Goal: Information Seeking & Learning: Learn about a topic

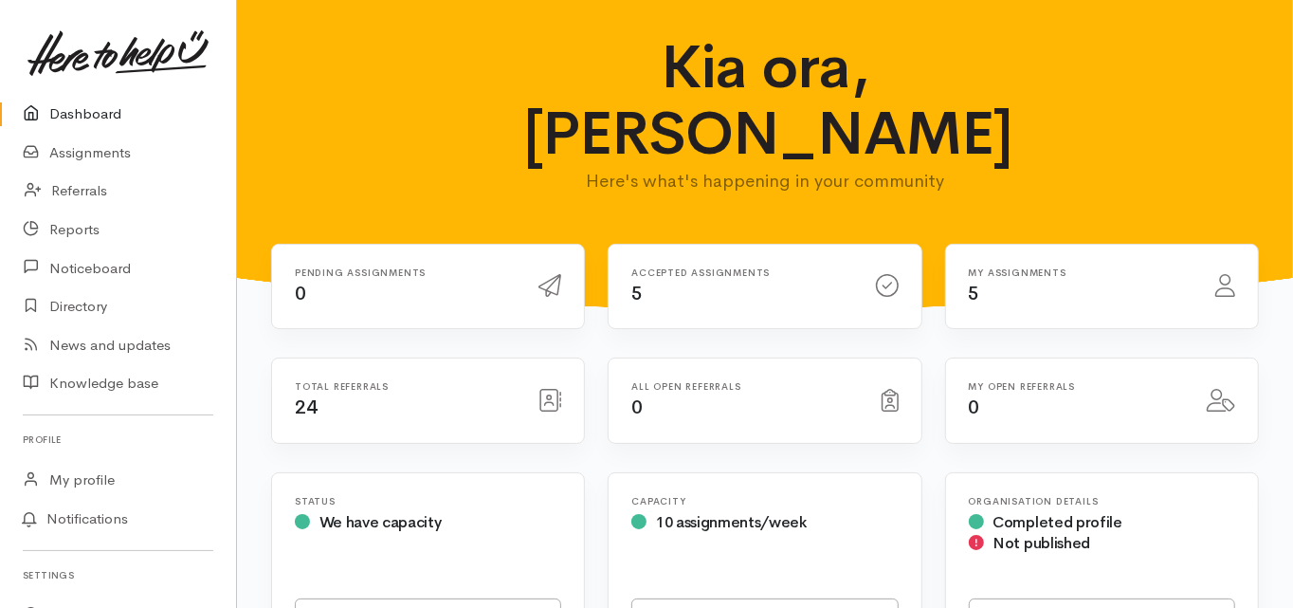
click at [109, 112] on link "Dashboard" at bounding box center [118, 114] width 236 height 39
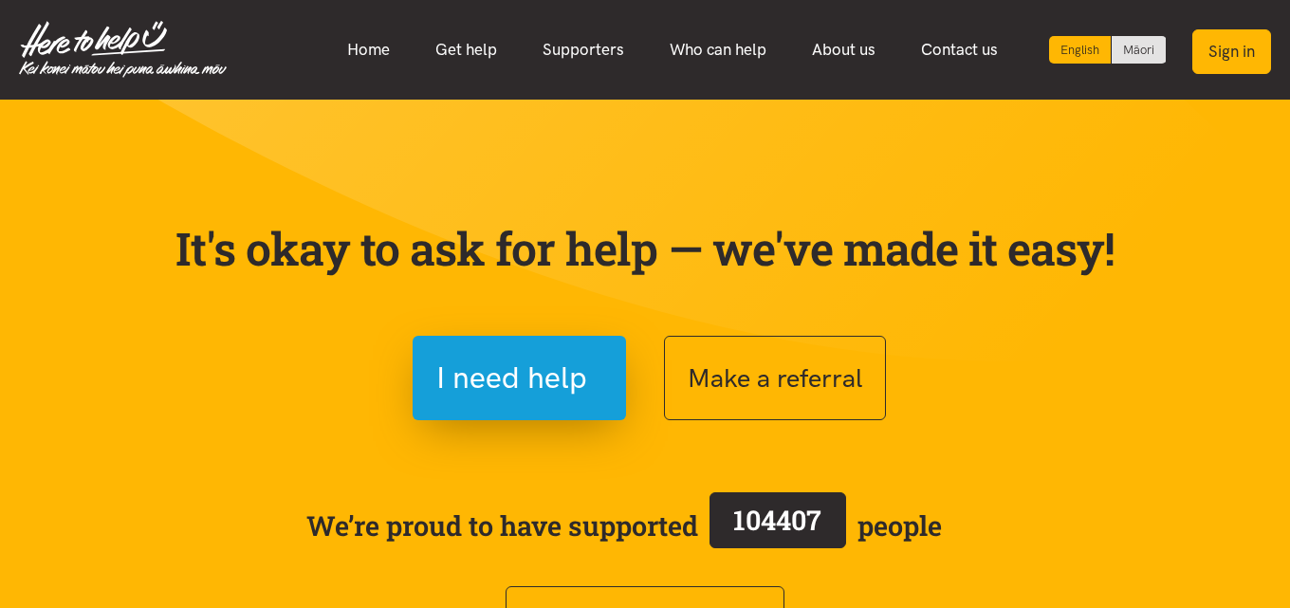
click at [1233, 58] on button "Sign in" at bounding box center [1231, 51] width 79 height 45
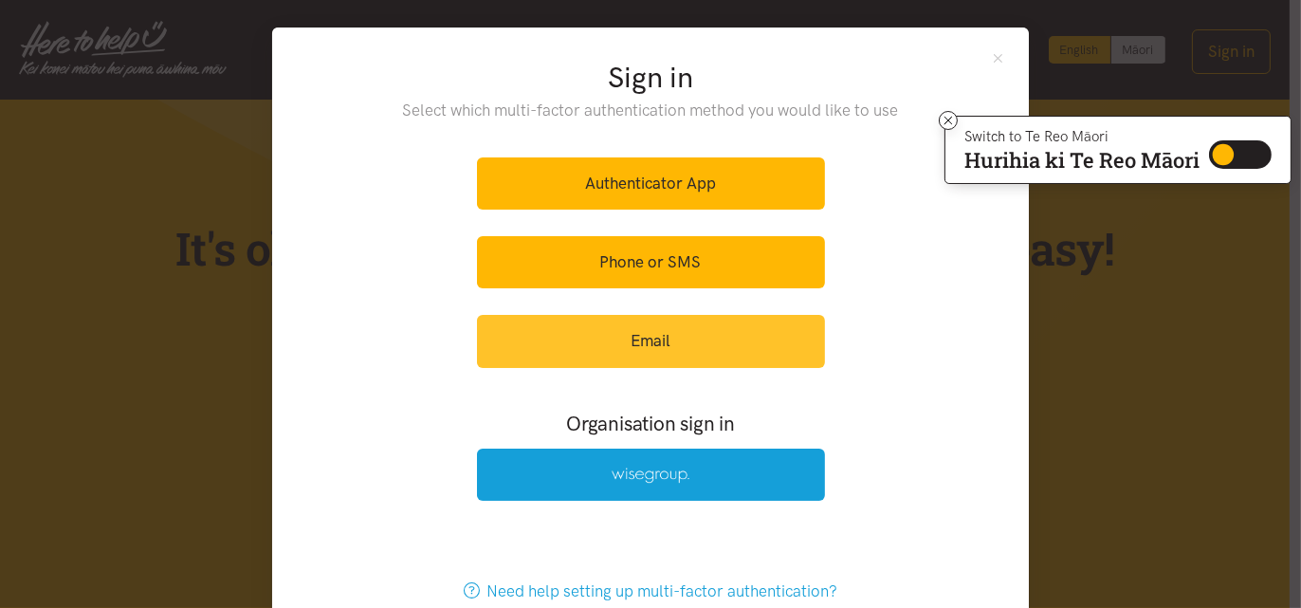
click at [633, 335] on link "Email" at bounding box center [651, 341] width 348 height 52
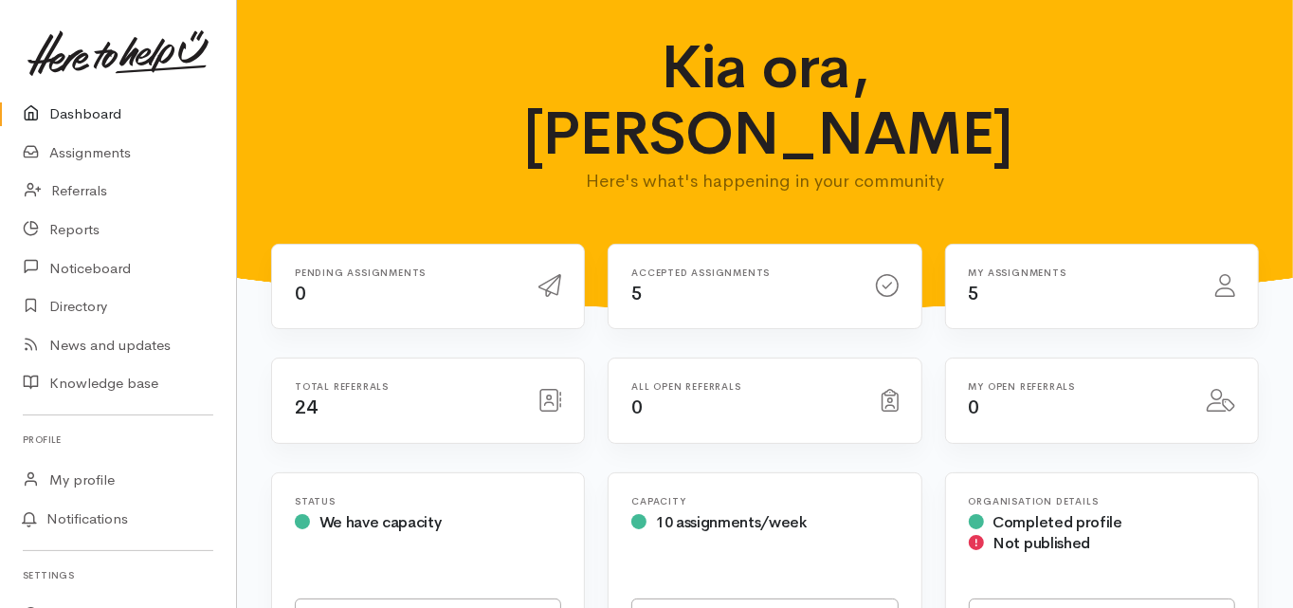
click at [101, 115] on link "Dashboard" at bounding box center [118, 114] width 236 height 39
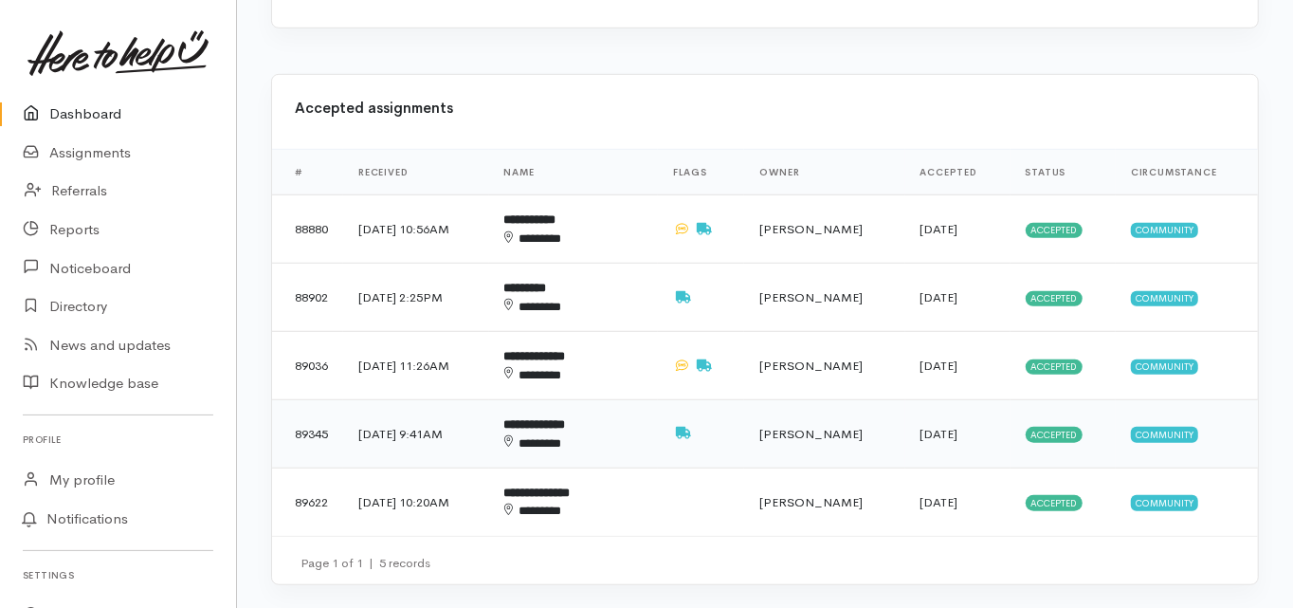
scroll to position [759, 0]
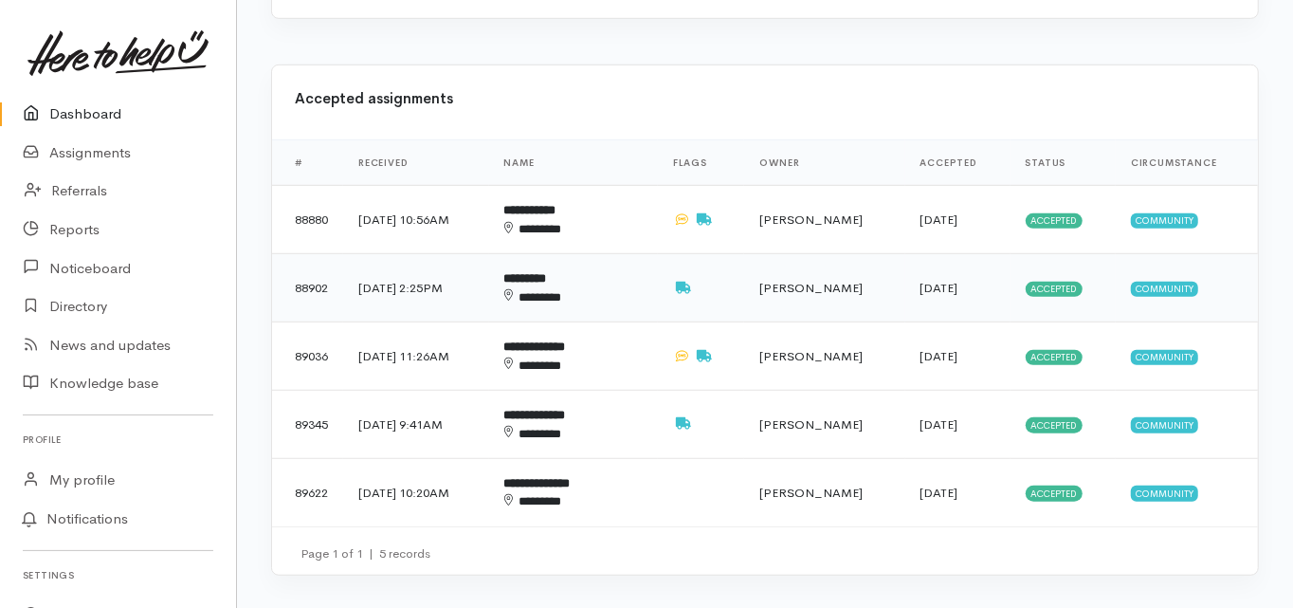
click at [547, 272] on b "*********" at bounding box center [525, 278] width 43 height 12
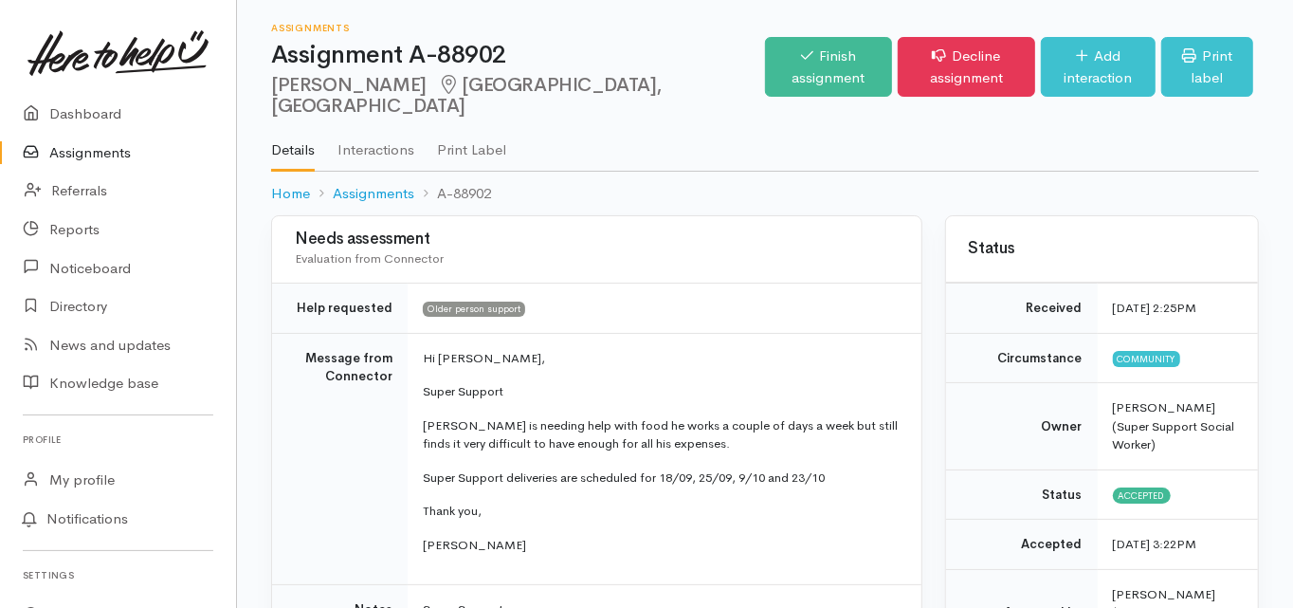
drag, startPoint x: 272, startPoint y: 82, endPoint x: 362, endPoint y: 83, distance: 90.1
click at [362, 83] on h2 "Mark Back Papamoa, Tauranga" at bounding box center [518, 96] width 494 height 43
copy h2 "Mark Back"
click at [316, 461] on td "Message from Connector" at bounding box center [340, 459] width 136 height 252
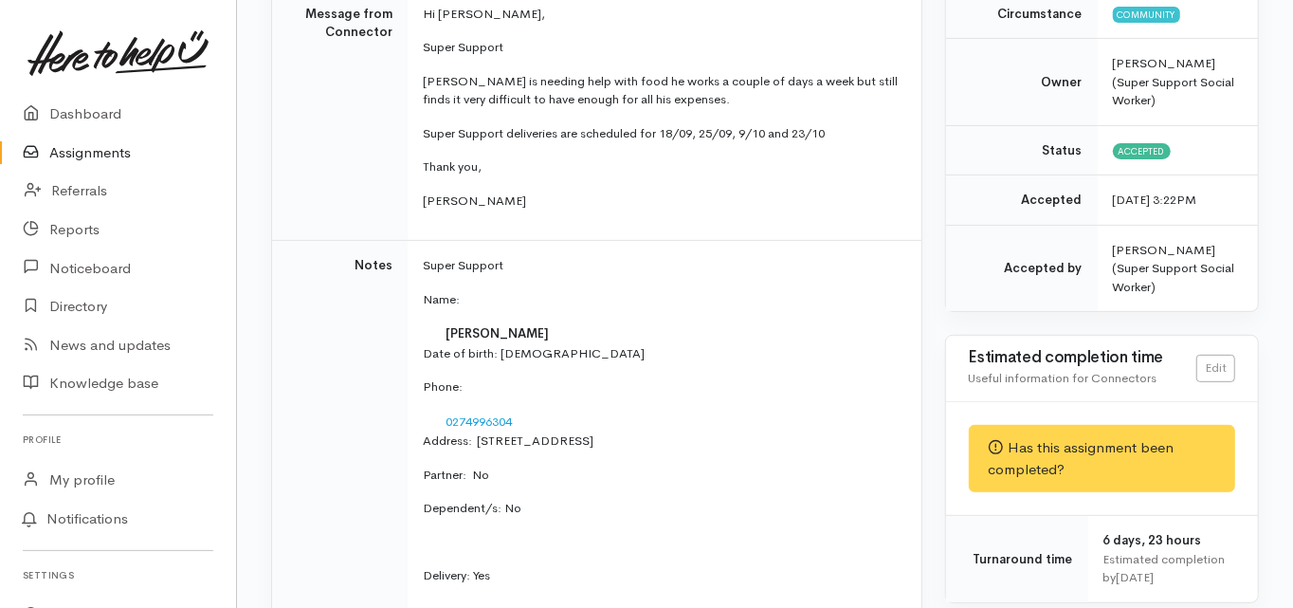
scroll to position [379, 0]
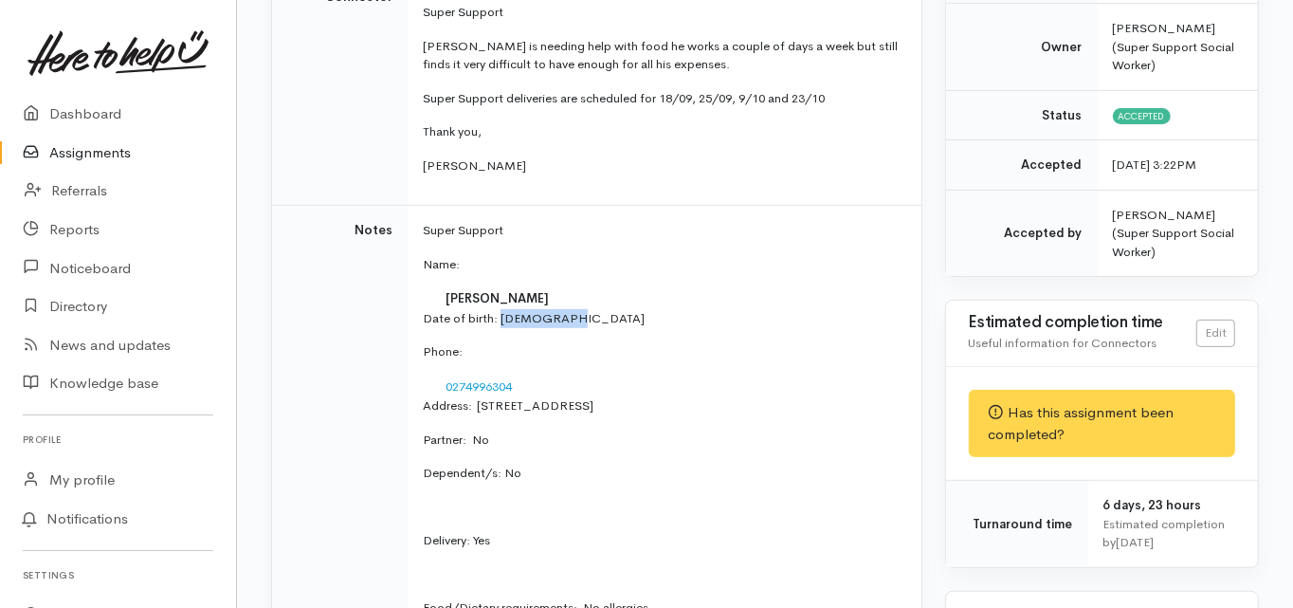
drag, startPoint x: 571, startPoint y: 296, endPoint x: 501, endPoint y: 302, distance: 70.4
click at [501, 309] on p "Date of birth: 26/12/1958" at bounding box center [660, 318] width 475 height 19
copy p "26/12/1958"
drag, startPoint x: 479, startPoint y: 387, endPoint x: 555, endPoint y: 385, distance: 75.9
click at [555, 396] on p "Address:  17 Crisp Drive, Papamoa Beach, Tauranga, New Zealand" at bounding box center [660, 405] width 475 height 19
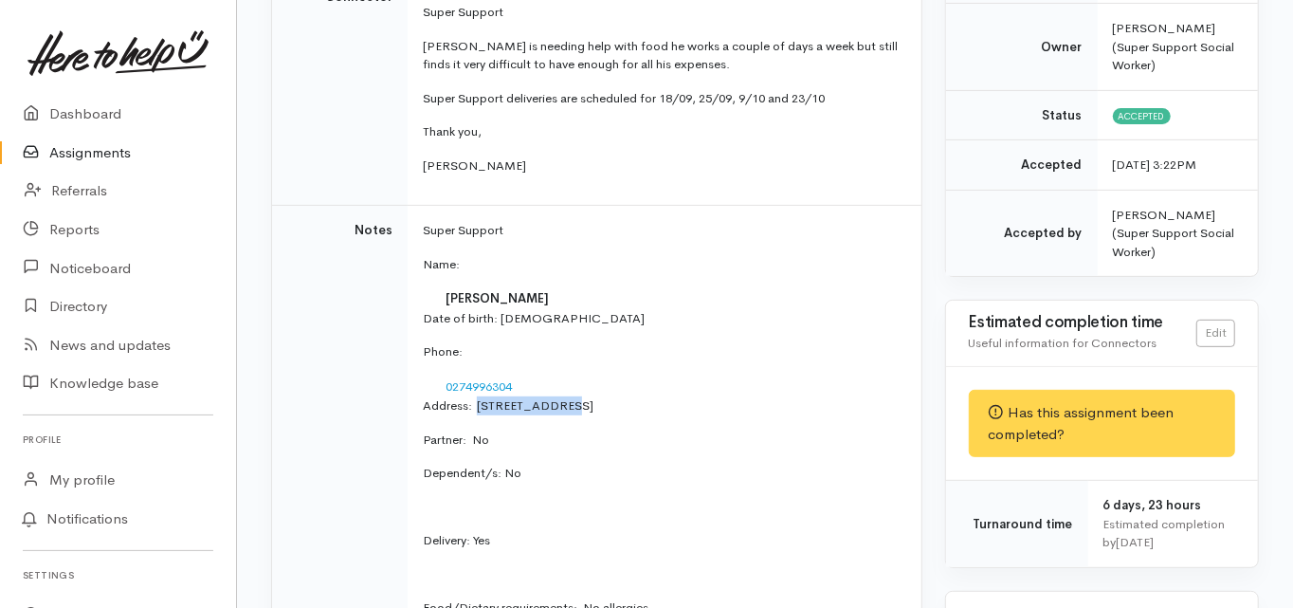
copy p "17 Crisp Drive"
drag, startPoint x: 519, startPoint y: 353, endPoint x: 446, endPoint y: 363, distance: 73.8
click at [446, 376] on td "0274996304" at bounding box center [660, 386] width 475 height 21
copy link "0274996304"
click at [312, 439] on td "Notes" at bounding box center [340, 461] width 136 height 510
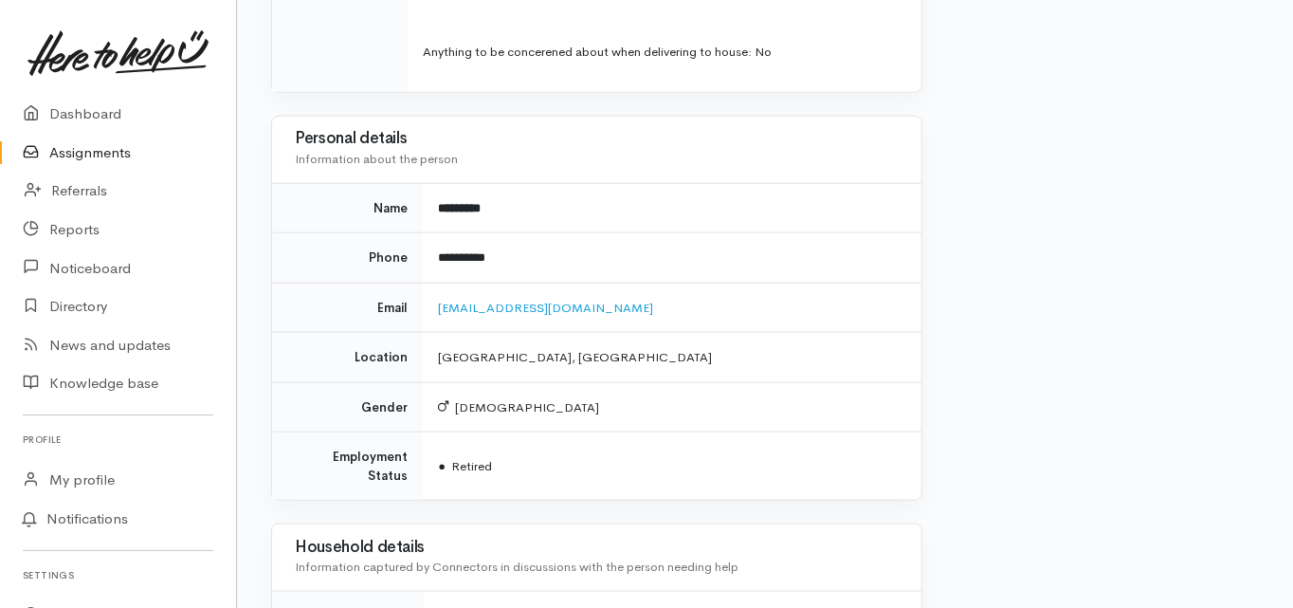
scroll to position [1365, 0]
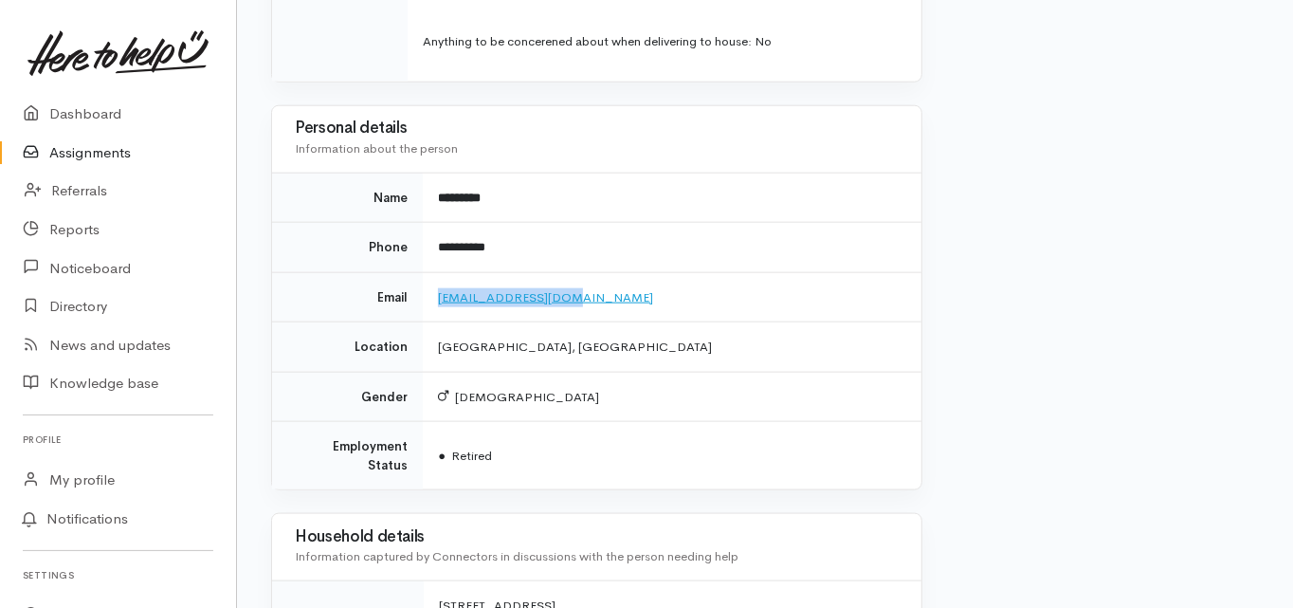
drag, startPoint x: 566, startPoint y: 273, endPoint x: 438, endPoint y: 270, distance: 128.0
click at [438, 272] on td "markjback@gmail.com" at bounding box center [672, 297] width 498 height 50
copy link "markjback@gmail.com"
click at [296, 522] on div "Household details Information captured by Connectors in discussions with the pe…" at bounding box center [597, 547] width 604 height 50
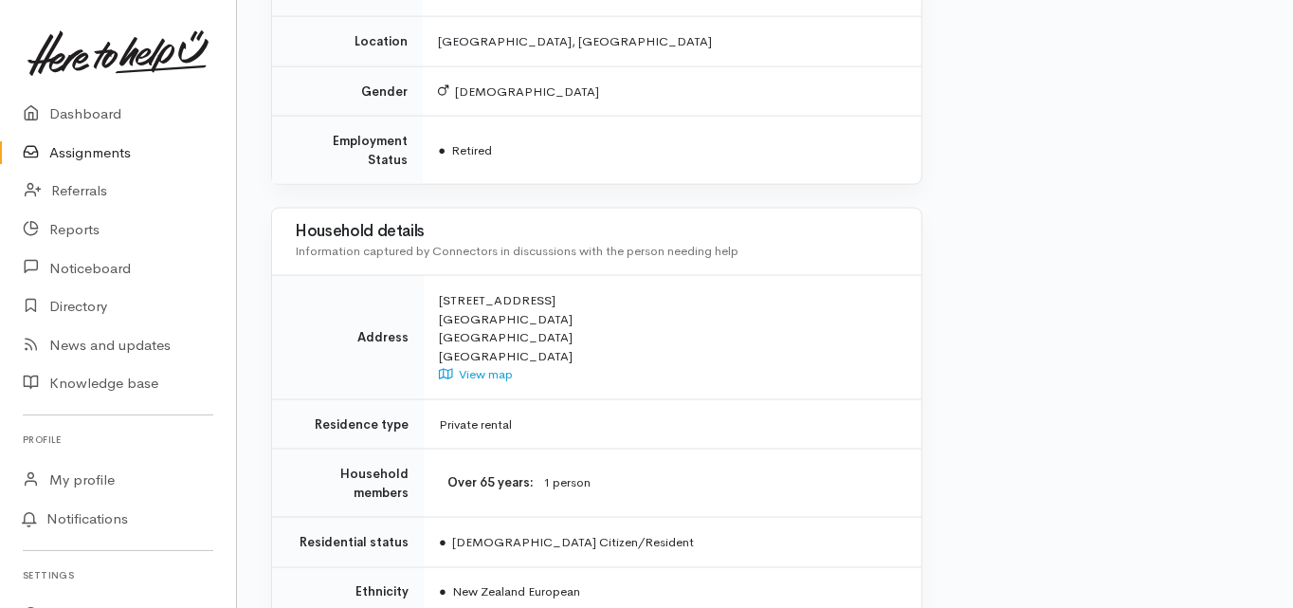
scroll to position [1647, 0]
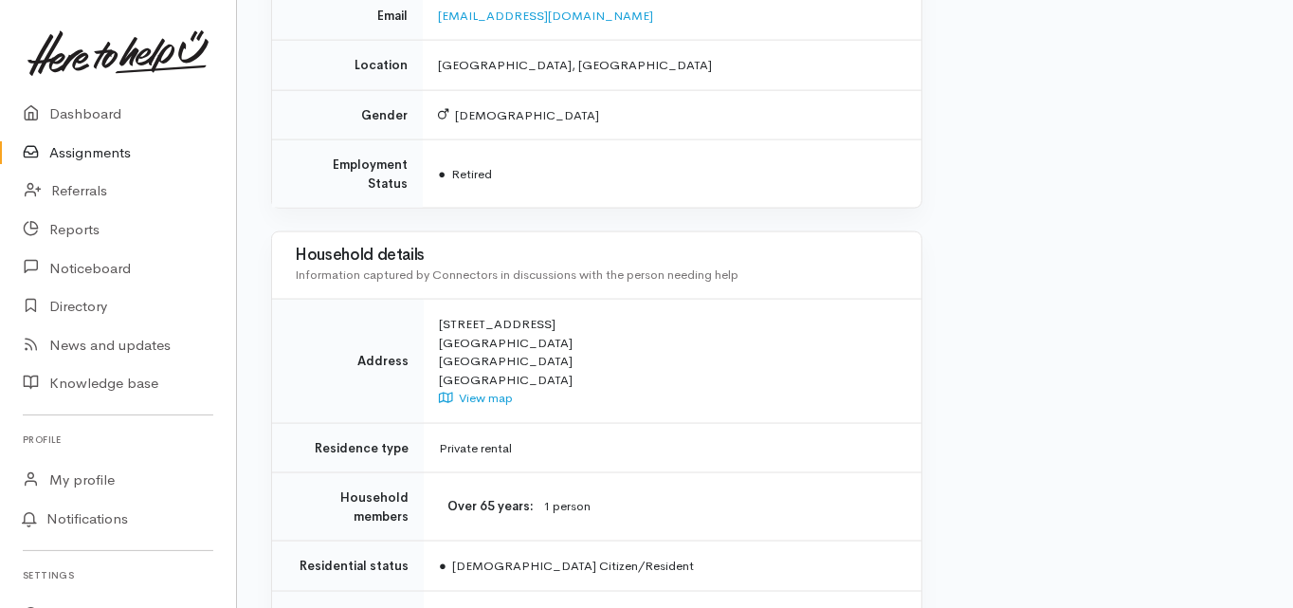
click at [857, 366] on td "17 Crisp Drive Papamoa Beach Tauranga New Zealand View map" at bounding box center [673, 362] width 498 height 124
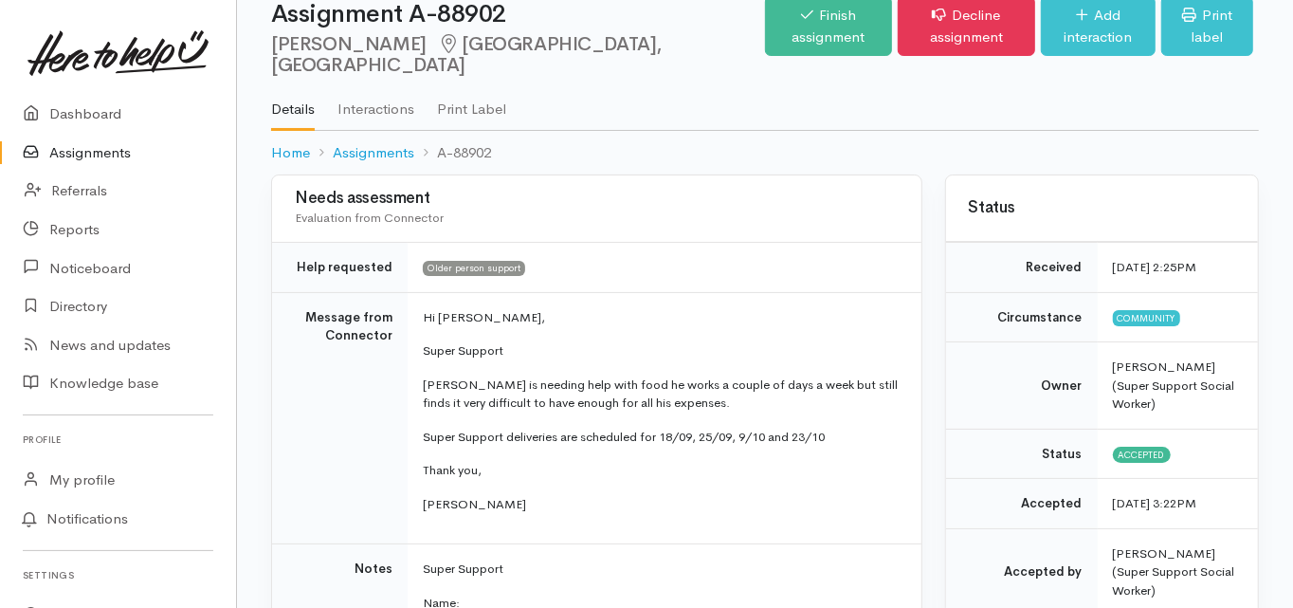
scroll to position [76, 0]
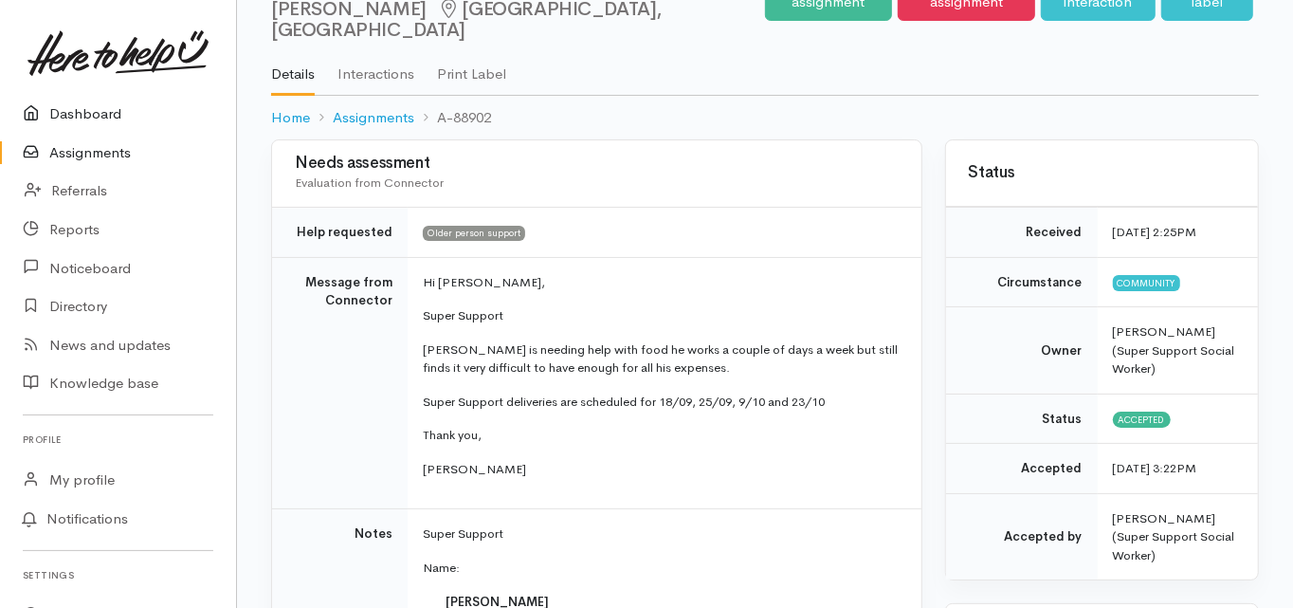
click at [85, 109] on link "Dashboard" at bounding box center [118, 114] width 236 height 39
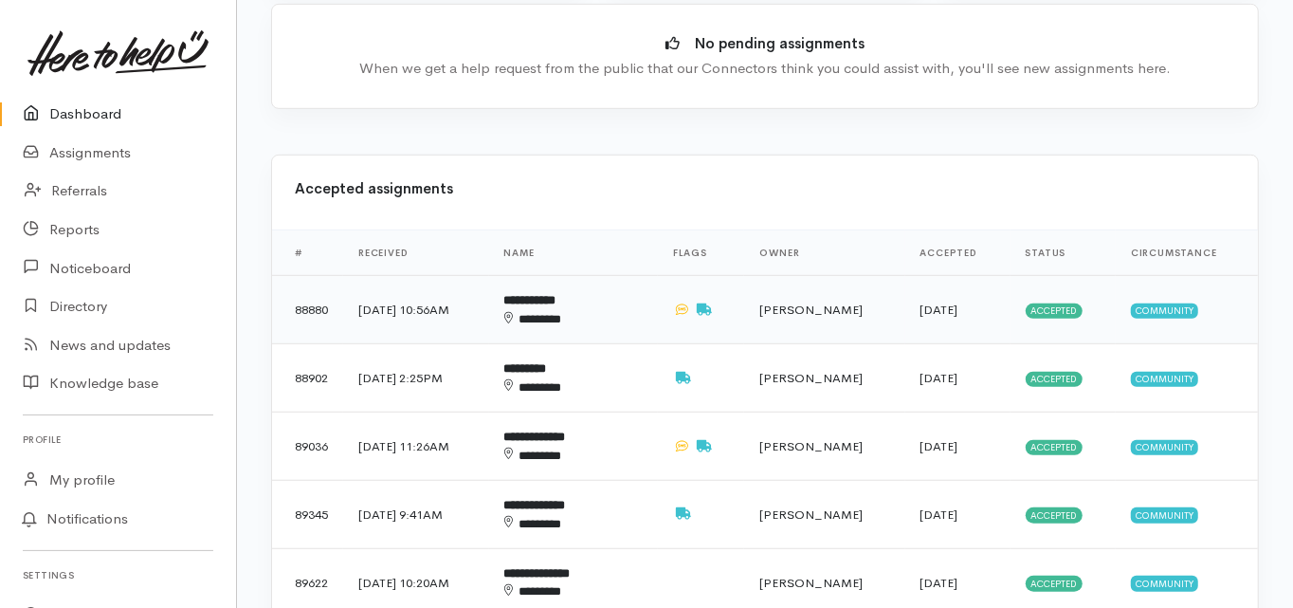
scroll to position [759, 0]
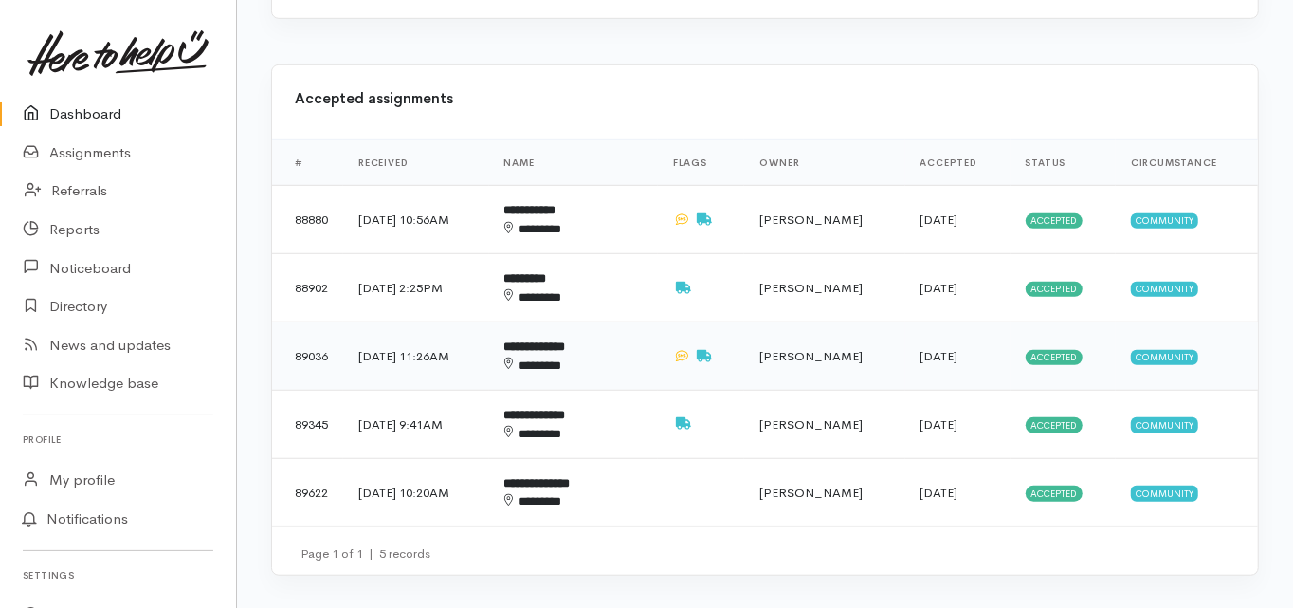
click at [566, 340] on b "**********" at bounding box center [535, 346] width 62 height 12
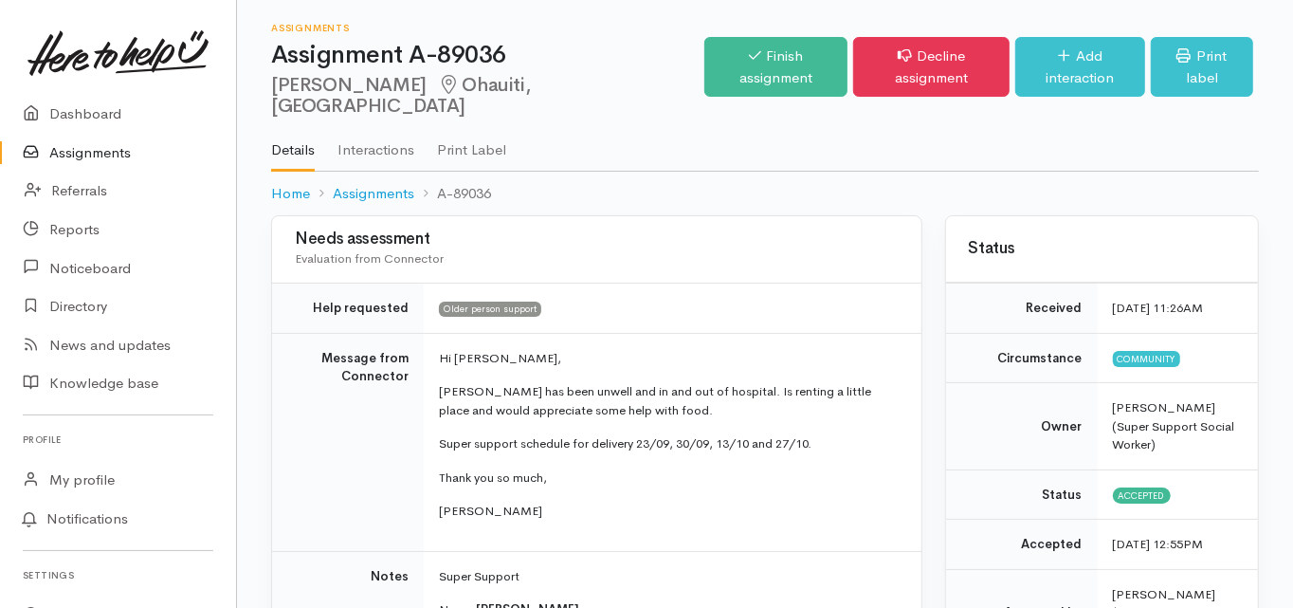
drag, startPoint x: 270, startPoint y: 81, endPoint x: 404, endPoint y: 86, distance: 133.8
click at [404, 86] on h2 "[PERSON_NAME], [GEOGRAPHIC_DATA]" at bounding box center [487, 96] width 433 height 43
copy h2 "[PERSON_NAME]"
click at [278, 379] on td "Message from Connector" at bounding box center [348, 442] width 152 height 218
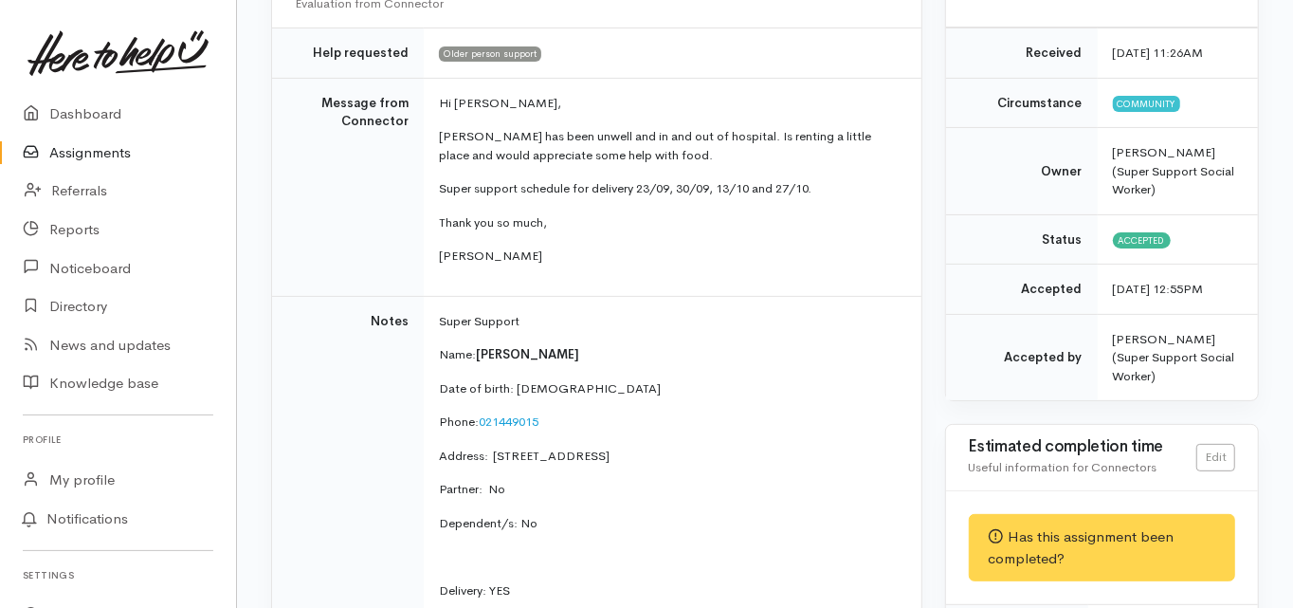
scroll to position [303, 0]
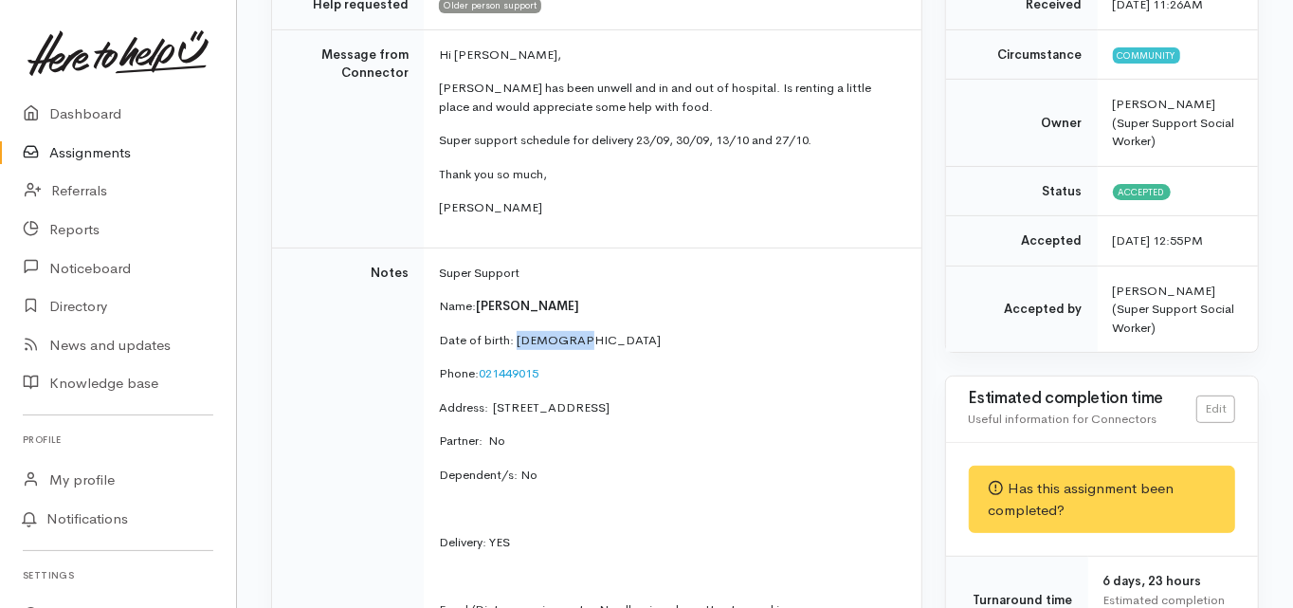
drag, startPoint x: 579, startPoint y: 317, endPoint x: 515, endPoint y: 325, distance: 65.0
click at [515, 331] on p "Date of birth: 26/4/1961" at bounding box center [669, 340] width 460 height 19
copy p "26/4/1961"
drag, startPoint x: 545, startPoint y: 352, endPoint x: 481, endPoint y: 358, distance: 64.8
click at [481, 364] on p "Phone:  021449015" at bounding box center [669, 373] width 460 height 19
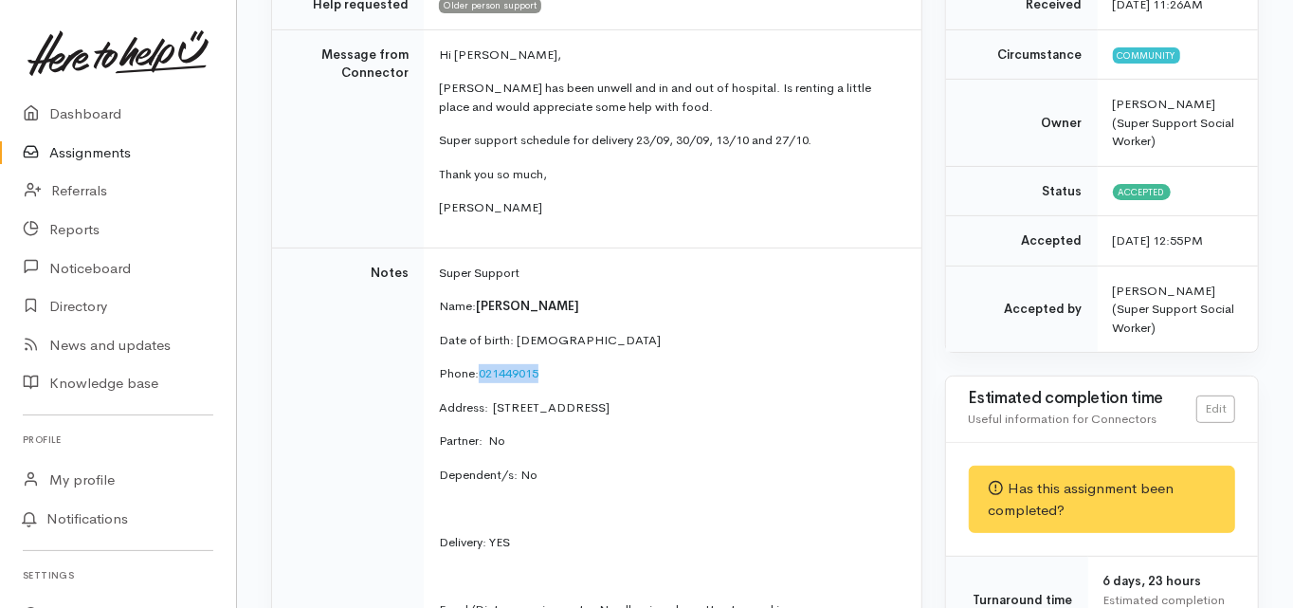
copy link "021449015"
drag, startPoint x: 583, startPoint y: 314, endPoint x: 514, endPoint y: 325, distance: 70.2
click at [514, 331] on p "Date of birth: 26/4/1961" at bounding box center [669, 340] width 460 height 19
copy p "26/4/1961"
click at [362, 412] on td "Notes" at bounding box center [348, 481] width 152 height 469
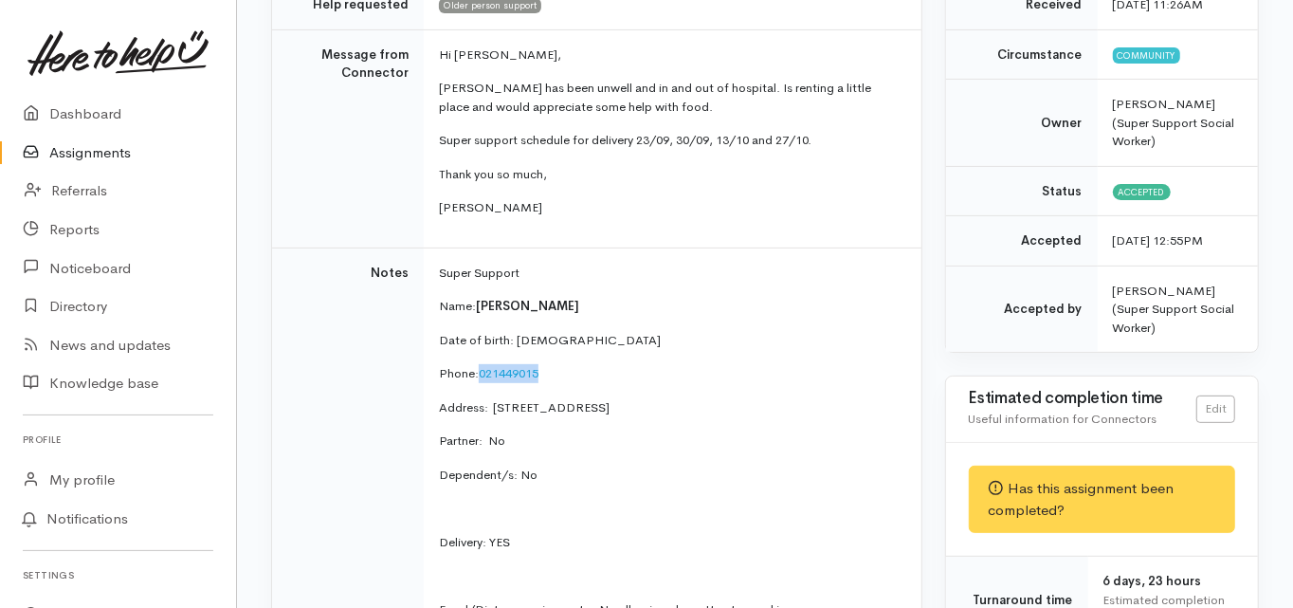
drag, startPoint x: 545, startPoint y: 350, endPoint x: 481, endPoint y: 354, distance: 64.6
click at [481, 364] on p "Phone:  021449015" at bounding box center [669, 373] width 460 height 19
copy link "021449015"
click at [312, 415] on td "Notes" at bounding box center [348, 481] width 152 height 469
drag, startPoint x: 490, startPoint y: 384, endPoint x: 604, endPoint y: 386, distance: 113.8
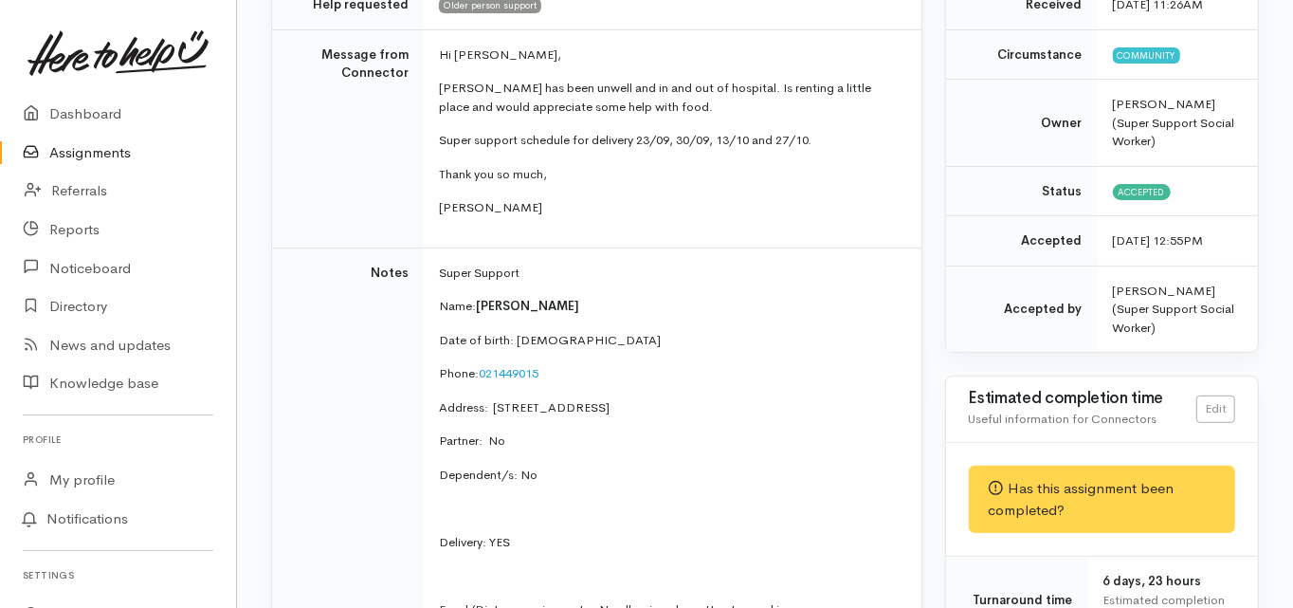
click at [606, 398] on p "Address:  58A Neewood Road, Ohauiti, New Zealand" at bounding box center [669, 407] width 460 height 19
copy p "58A Neewood Road,"
click at [339, 345] on td "Notes" at bounding box center [348, 481] width 152 height 469
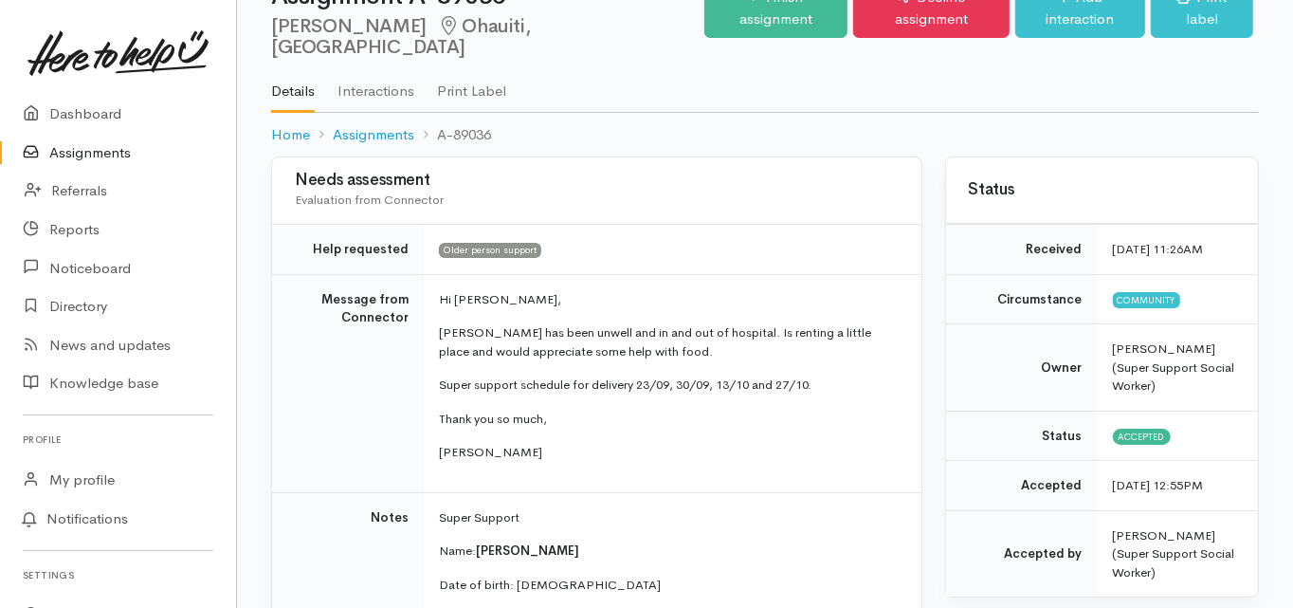
scroll to position [0, 0]
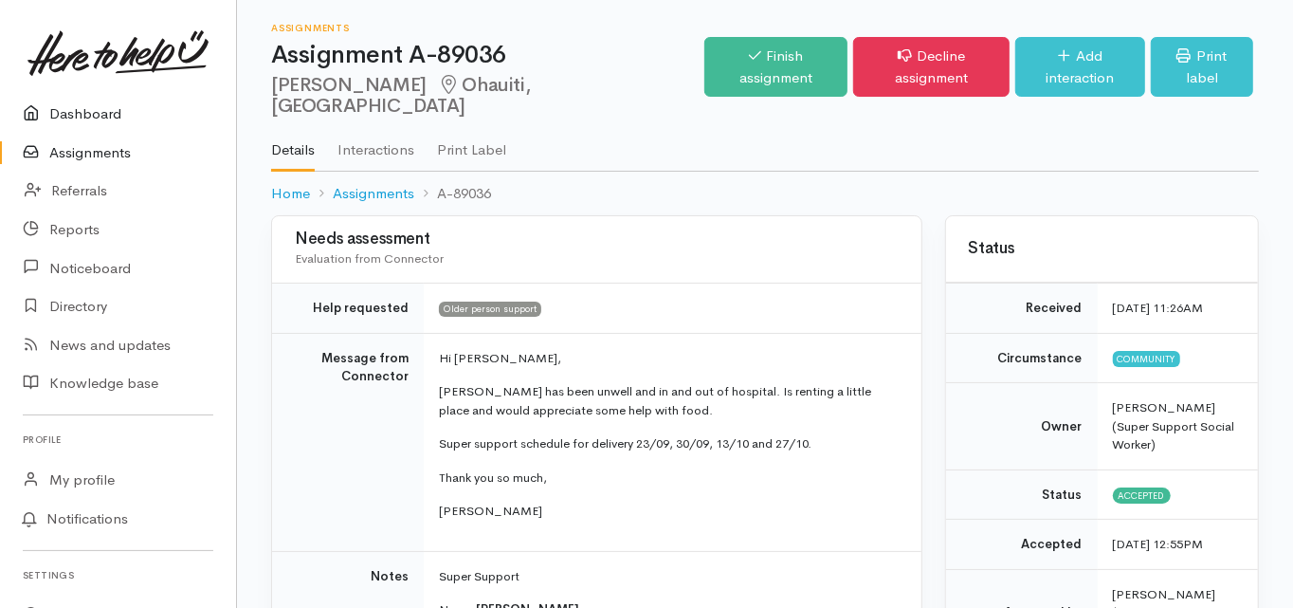
click at [92, 110] on link "Dashboard" at bounding box center [118, 114] width 236 height 39
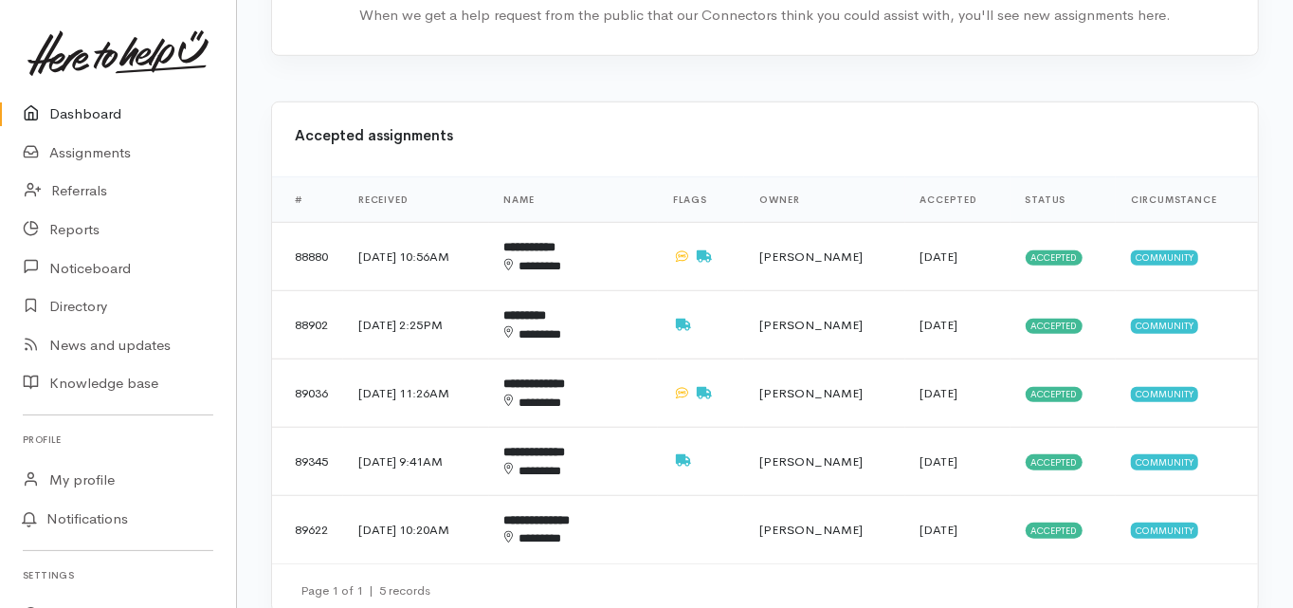
scroll to position [759, 0]
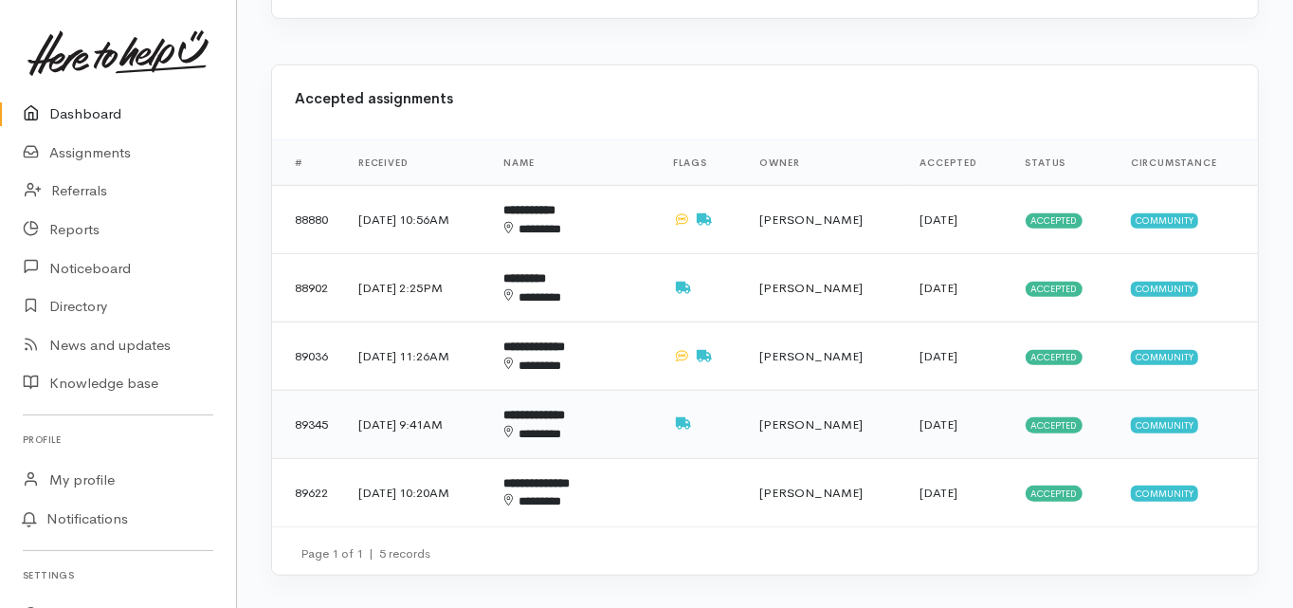
click at [566, 409] on b "**********" at bounding box center [535, 415] width 62 height 12
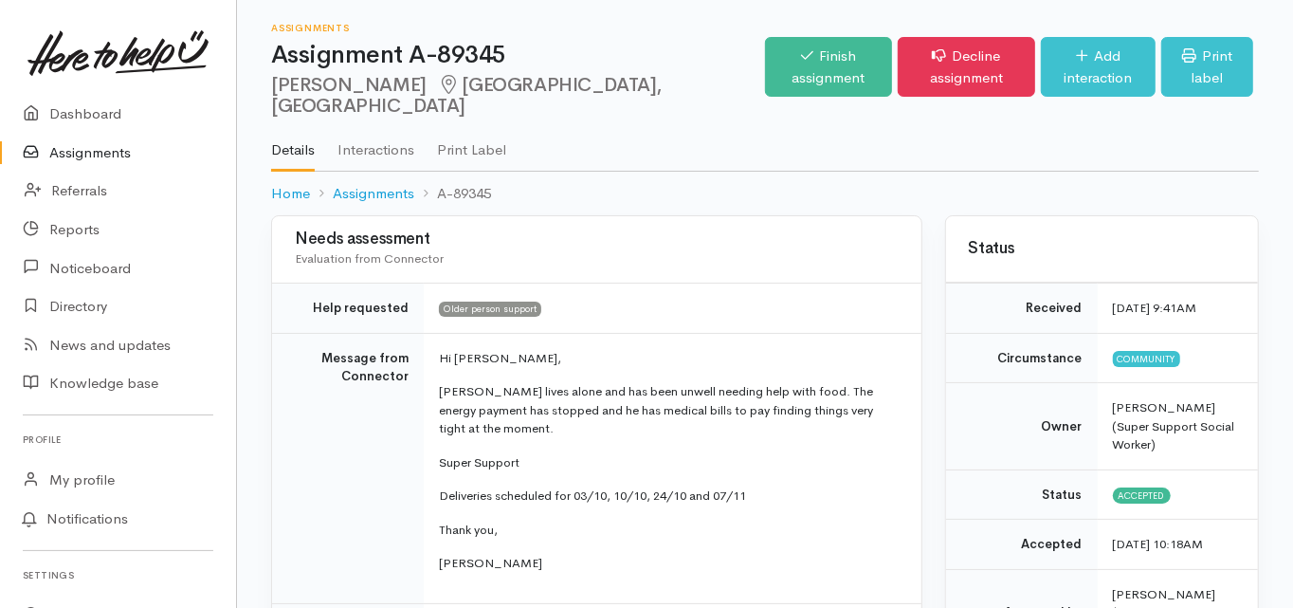
drag, startPoint x: 271, startPoint y: 79, endPoint x: 379, endPoint y: 82, distance: 108.1
click at [379, 82] on h2 "[PERSON_NAME] [GEOGRAPHIC_DATA], [GEOGRAPHIC_DATA]" at bounding box center [518, 96] width 494 height 43
copy h2 "[PERSON_NAME]"
click at [300, 467] on td "Message from Connector" at bounding box center [348, 468] width 152 height 270
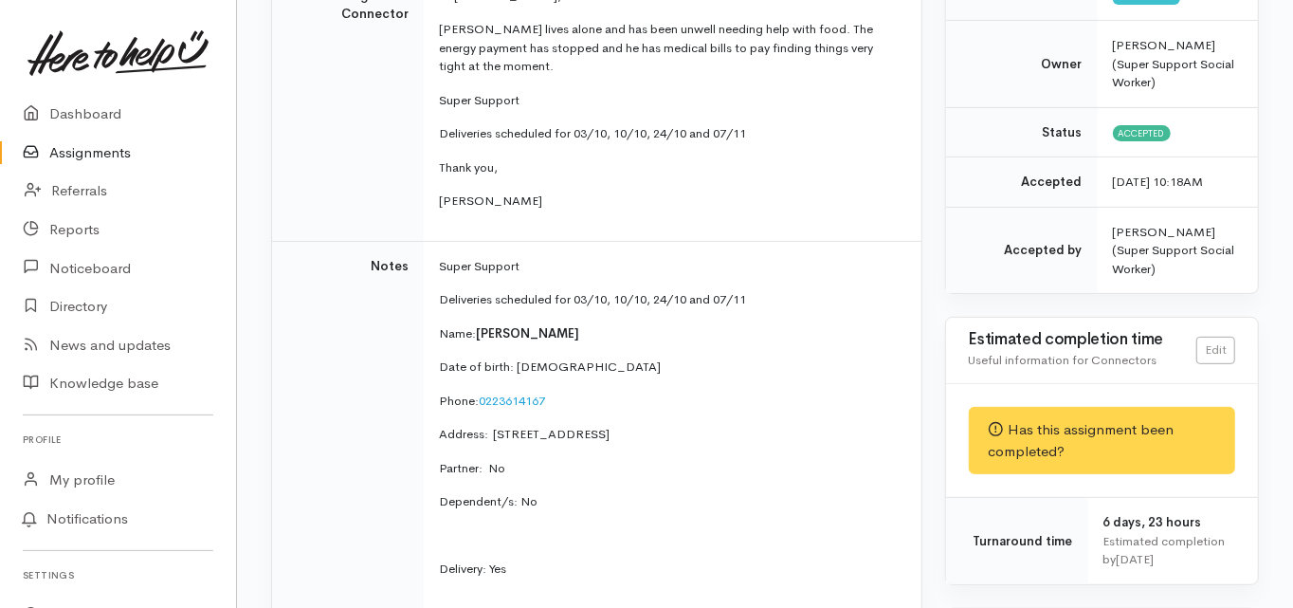
scroll to position [379, 0]
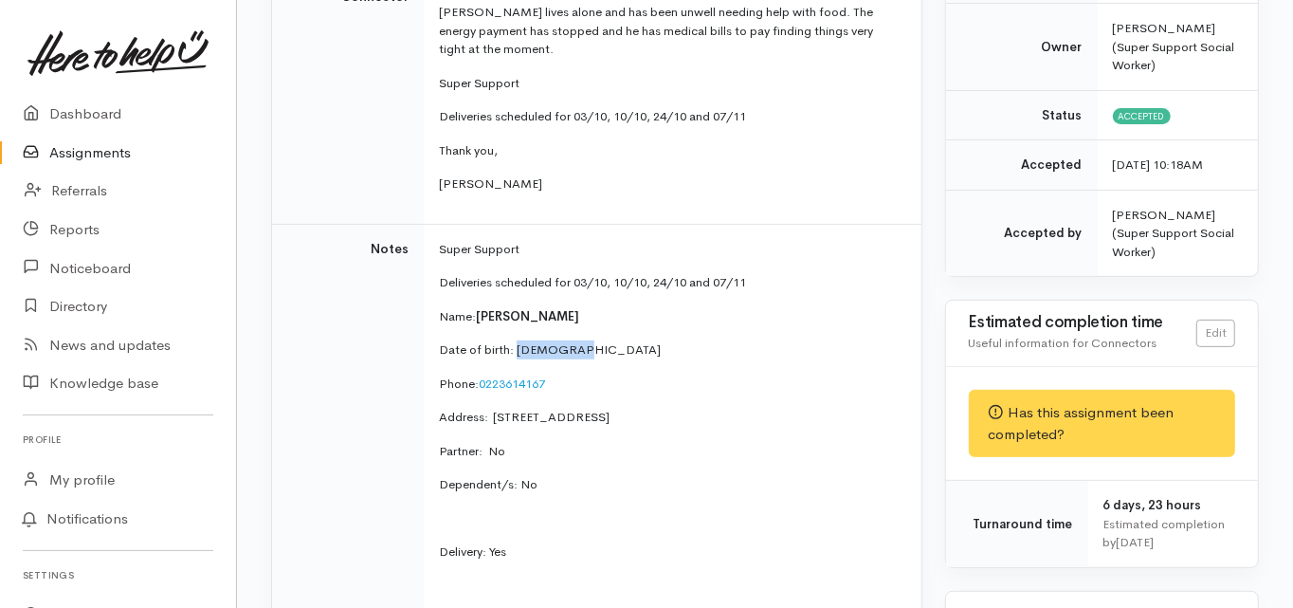
drag, startPoint x: 577, startPoint y: 349, endPoint x: 518, endPoint y: 355, distance: 60.0
click at [518, 355] on p "Date of birth: [DEMOGRAPHIC_DATA]" at bounding box center [669, 349] width 460 height 19
copy p "10/9/1946"
drag, startPoint x: 493, startPoint y: 416, endPoint x: 594, endPoint y: 410, distance: 100.7
click at [594, 410] on p "Address:  19B Kiwi Crescent, Tauranga South, Tauranga, New Zealand" at bounding box center [669, 417] width 460 height 19
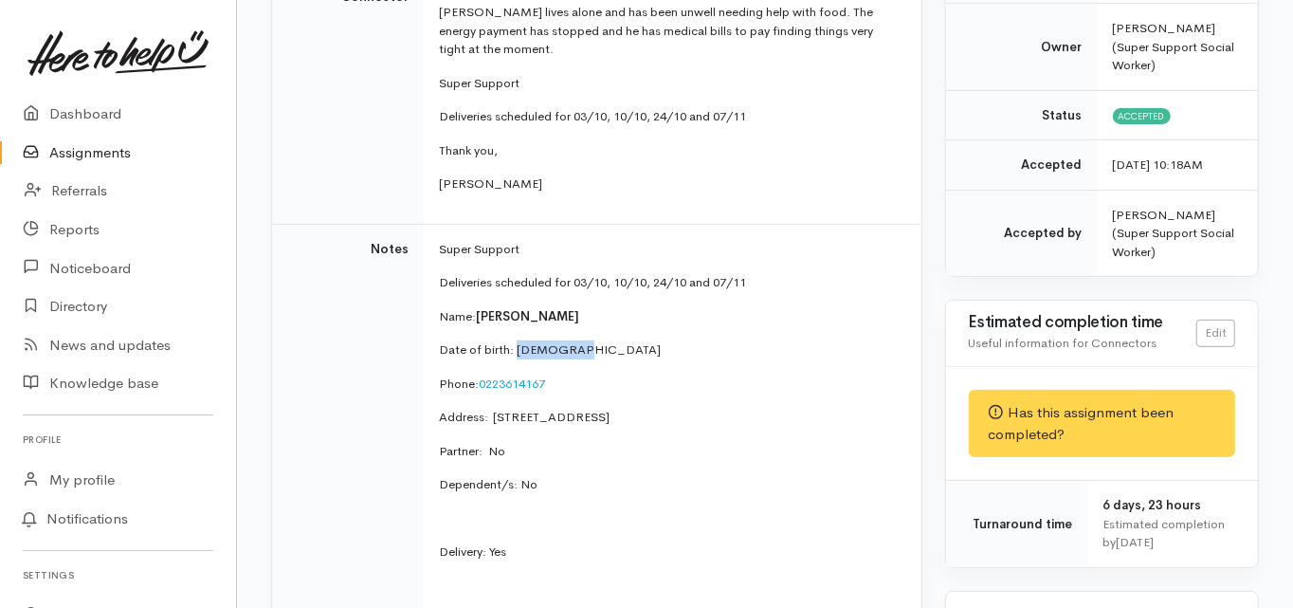
copy p "19B Kiwi Crescent"
drag, startPoint x: 549, startPoint y: 379, endPoint x: 479, endPoint y: 389, distance: 70.8
click at [479, 389] on p "Phone:  0223614167" at bounding box center [669, 384] width 460 height 19
copy link "0223614167"
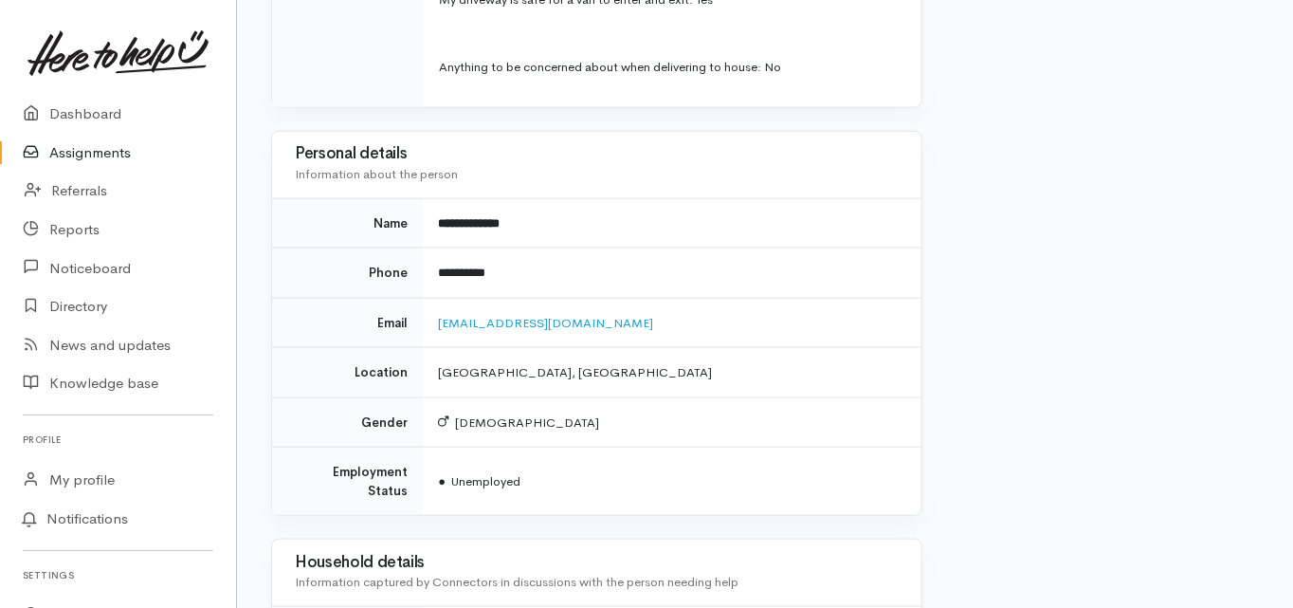
scroll to position [1441, 0]
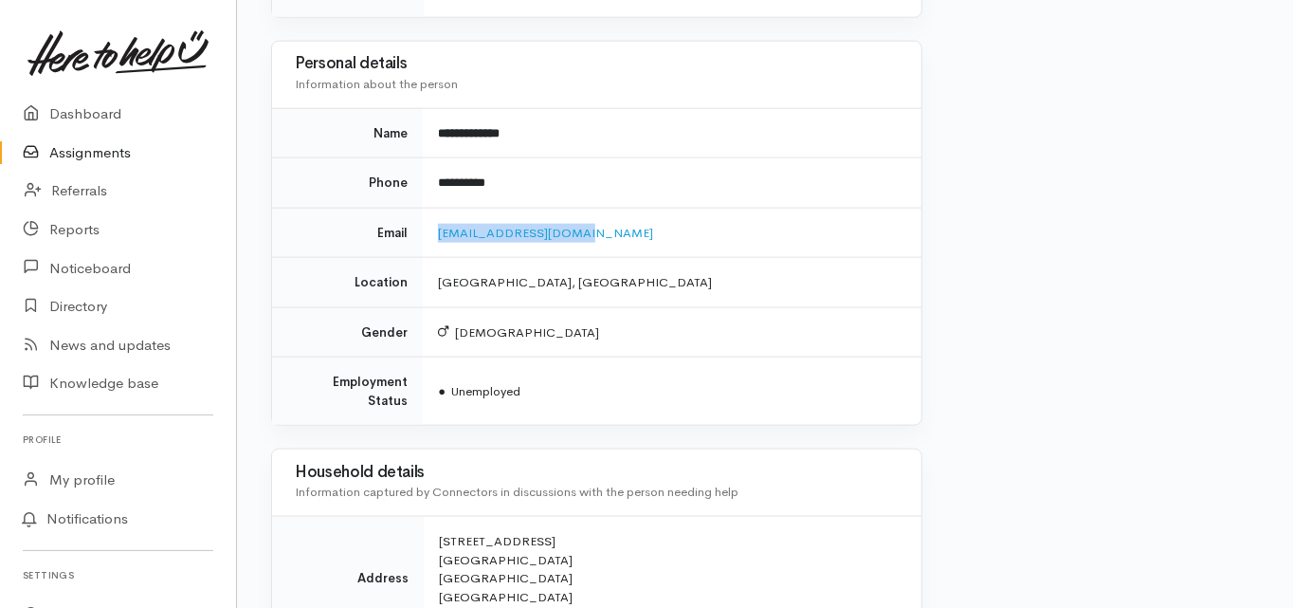
drag, startPoint x: 559, startPoint y: 228, endPoint x: 439, endPoint y: 240, distance: 121.1
click at [437, 242] on td "trixie01@kinect.co.nz" at bounding box center [672, 233] width 498 height 50
copy link "trixie01@kinect.co.nz"
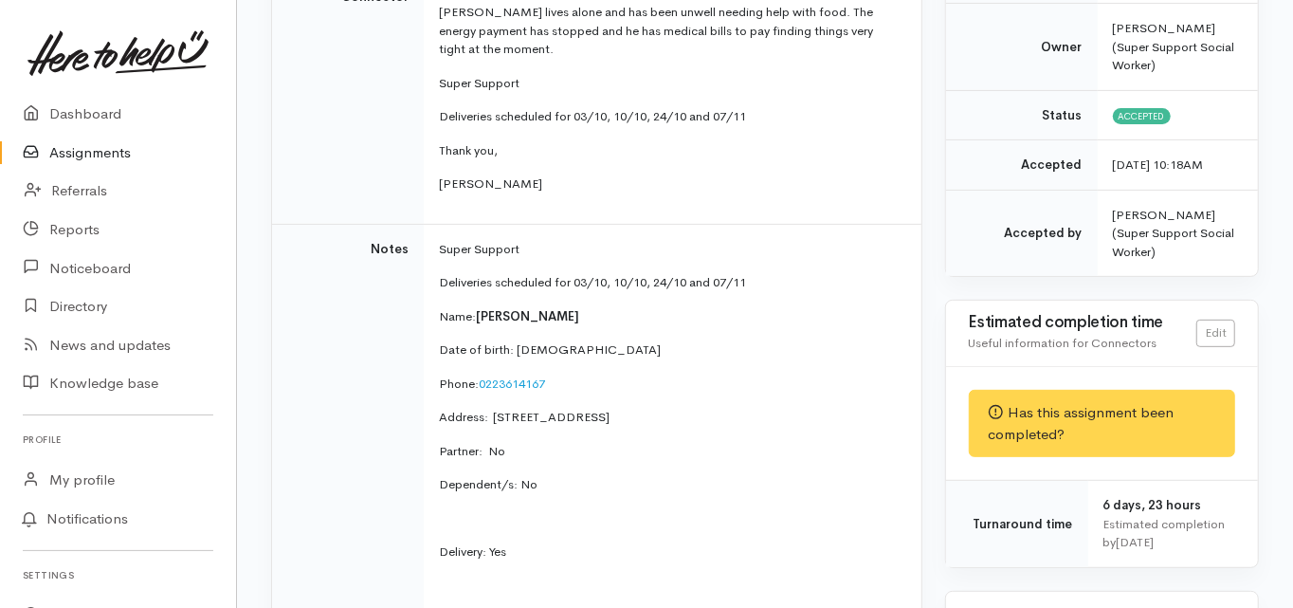
scroll to position [0, 0]
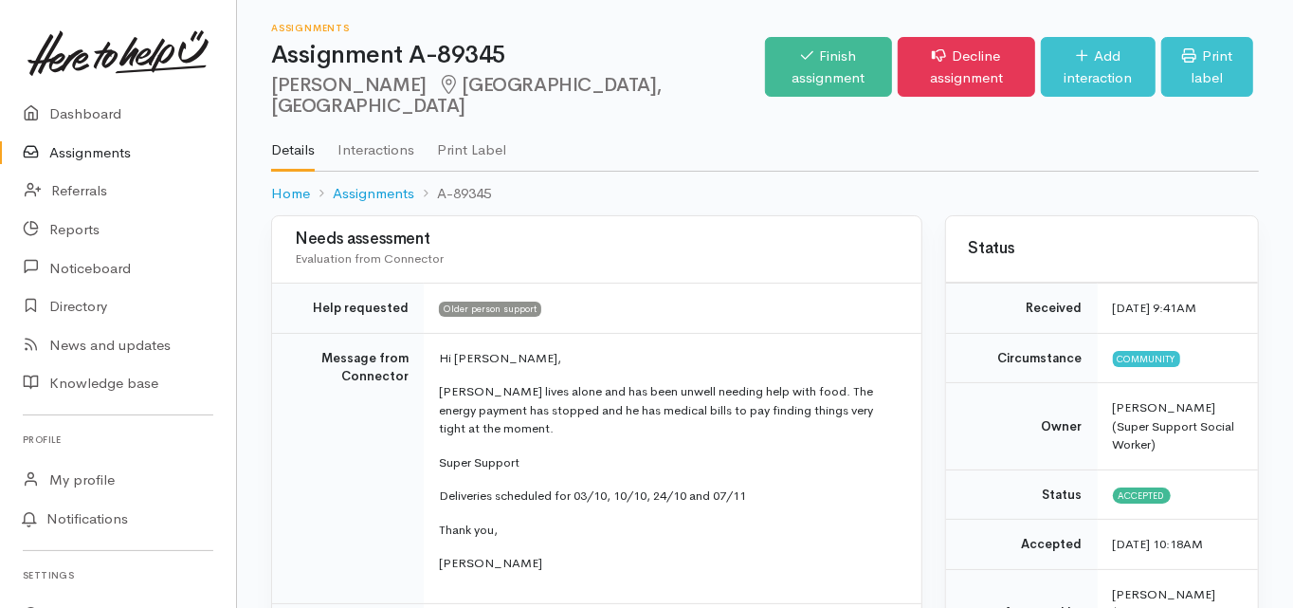
click at [302, 448] on td "Message from Connector" at bounding box center [348, 468] width 152 height 270
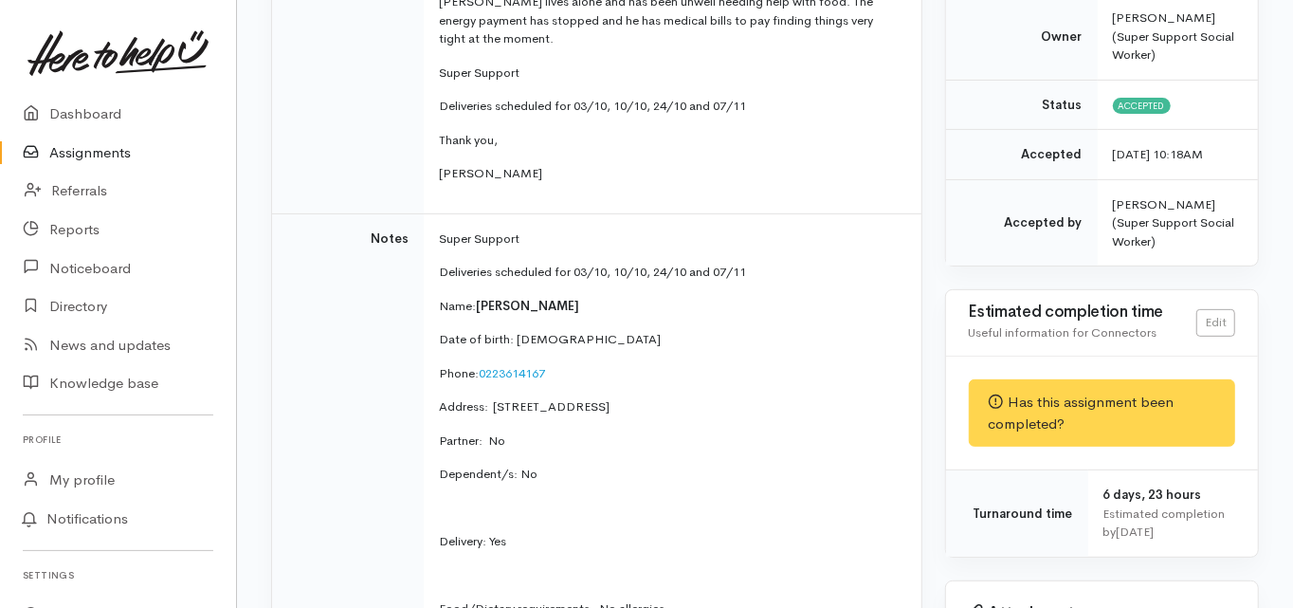
scroll to position [10, 0]
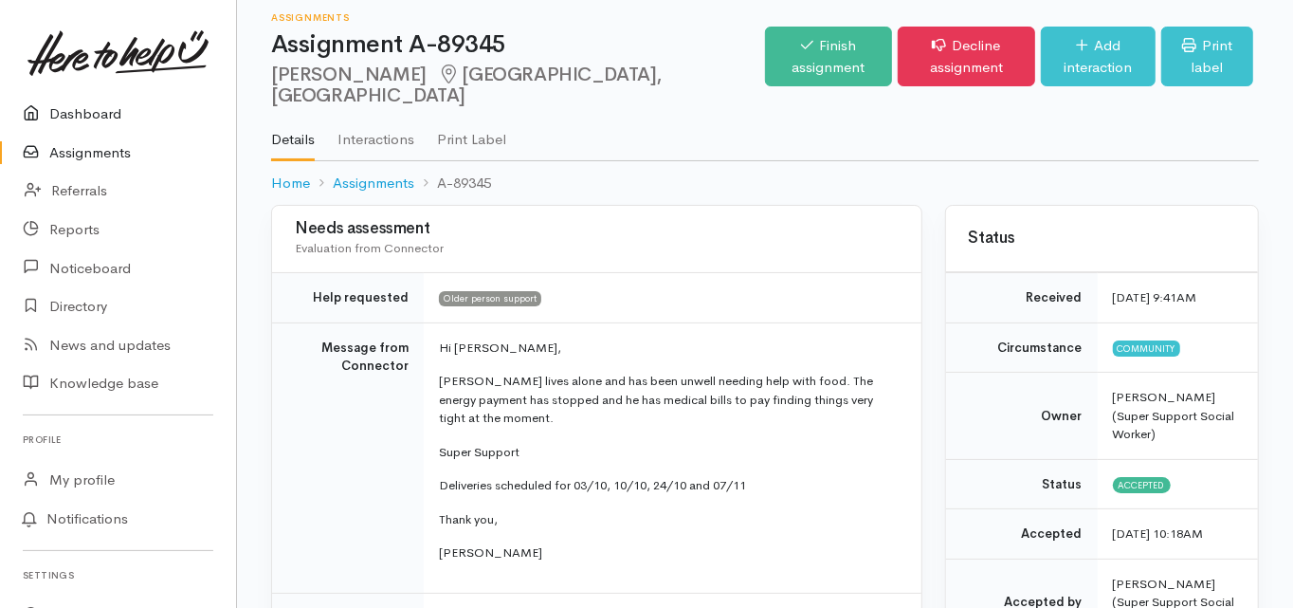
click at [104, 111] on link "Dashboard" at bounding box center [118, 114] width 236 height 39
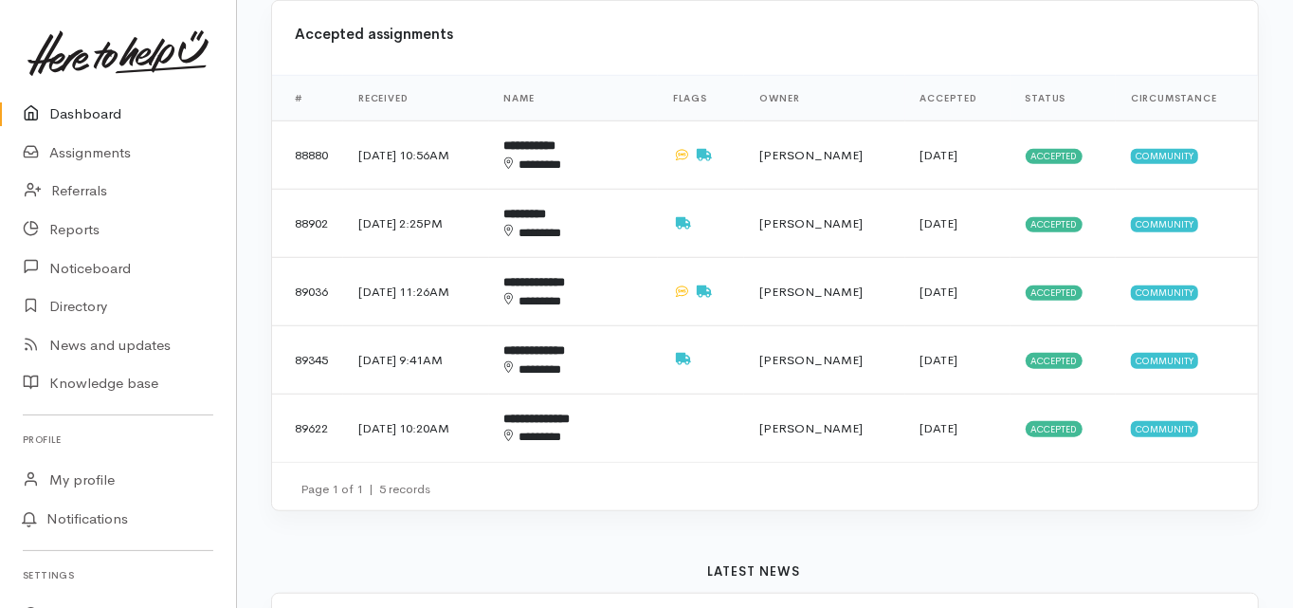
scroll to position [834, 0]
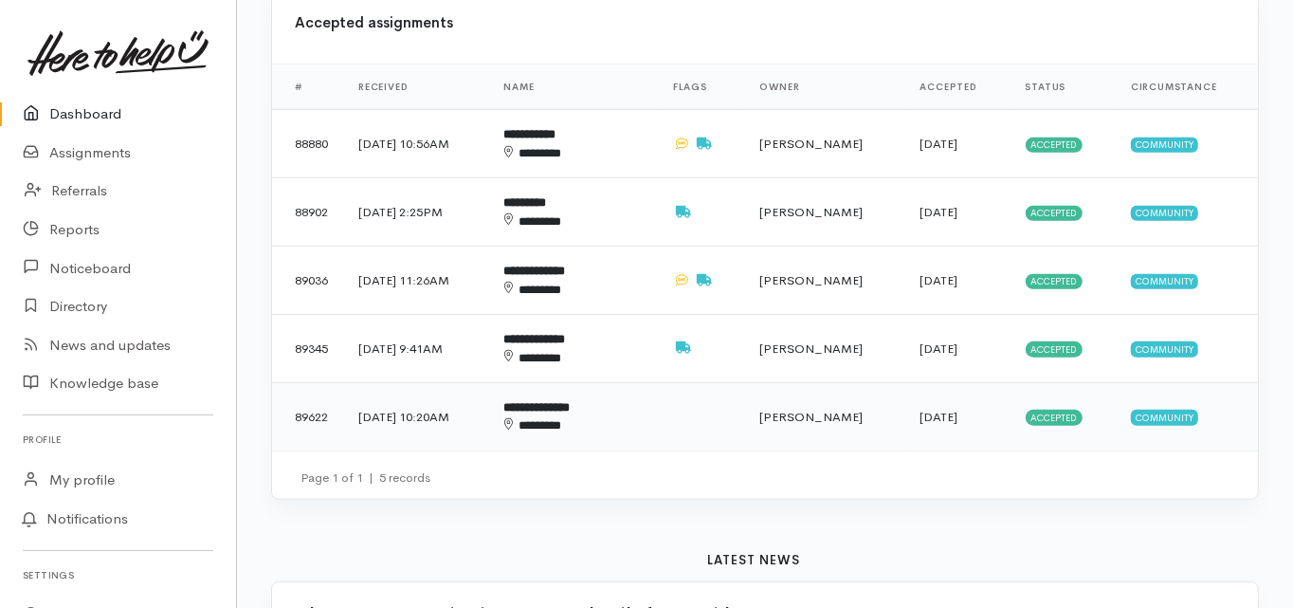
click at [571, 401] on b "**********" at bounding box center [537, 407] width 66 height 12
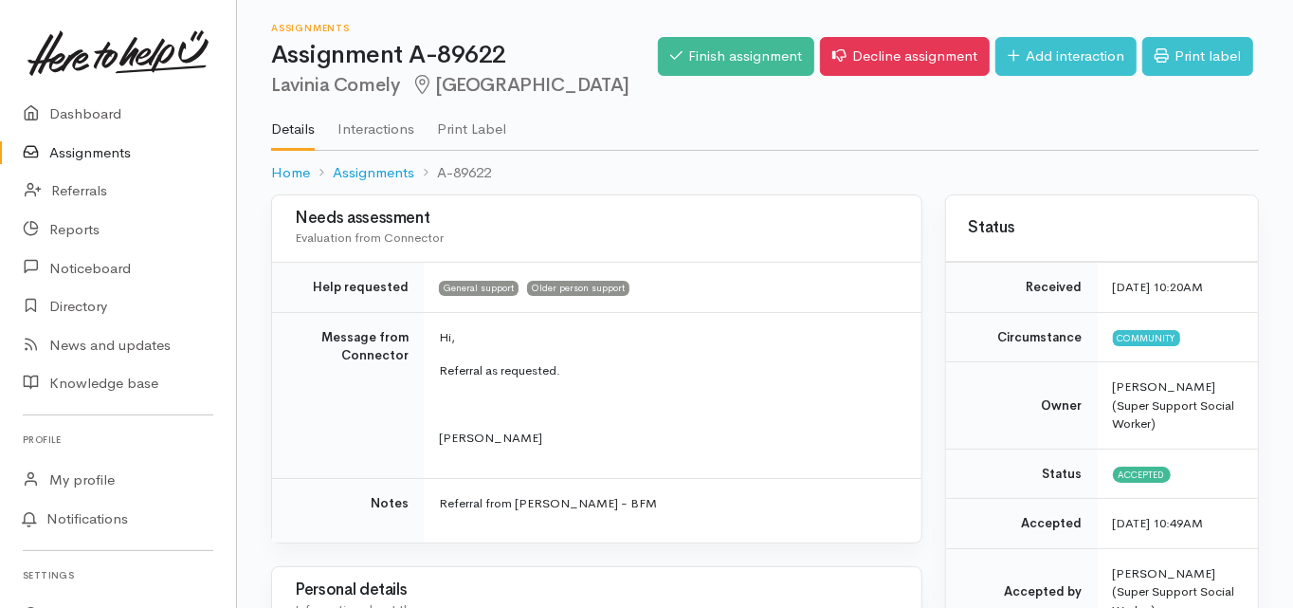
drag, startPoint x: 400, startPoint y: 87, endPoint x: 275, endPoint y: 86, distance: 125.2
click at [275, 88] on h2 "Lavinia Comely [GEOGRAPHIC_DATA]" at bounding box center [464, 86] width 387 height 22
copy h2 "Lavinia Comely"
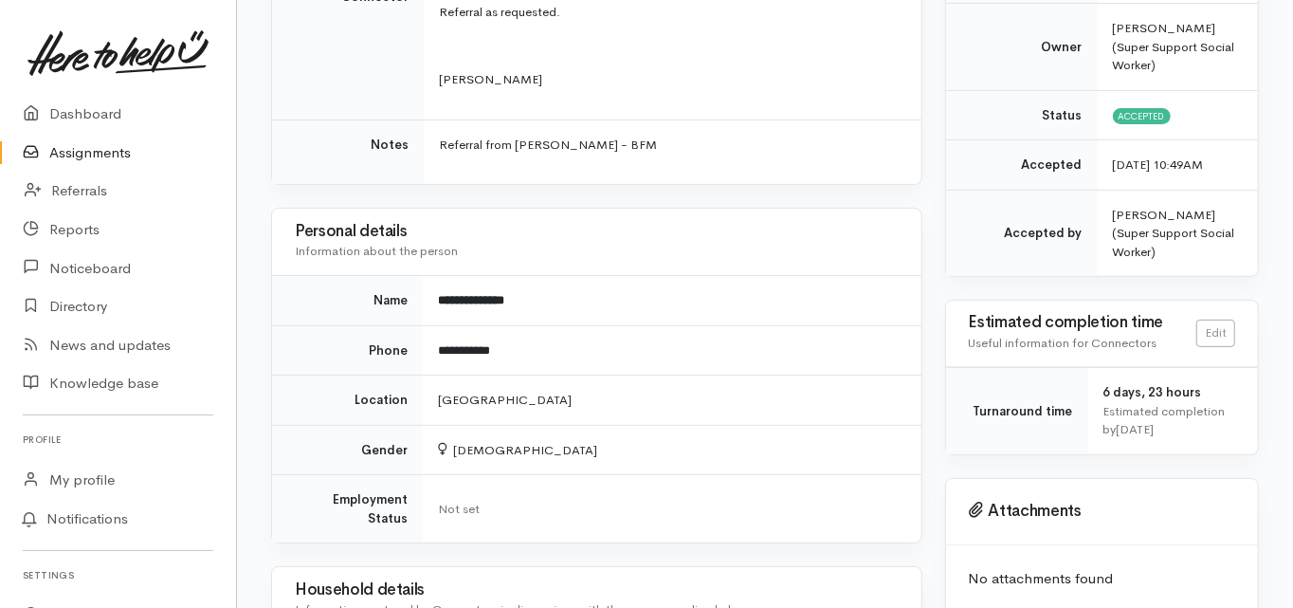
scroll to position [379, 0]
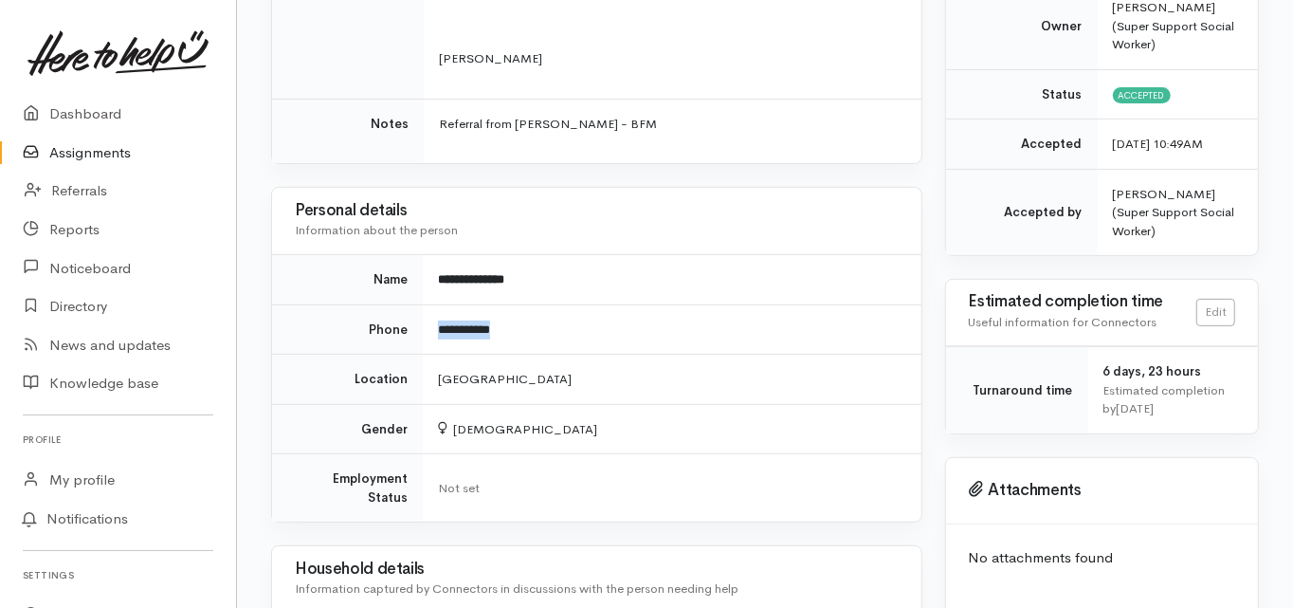
drag, startPoint x: 521, startPoint y: 325, endPoint x: 441, endPoint y: 333, distance: 80.0
click at [441, 333] on td "**********" at bounding box center [672, 329] width 498 height 50
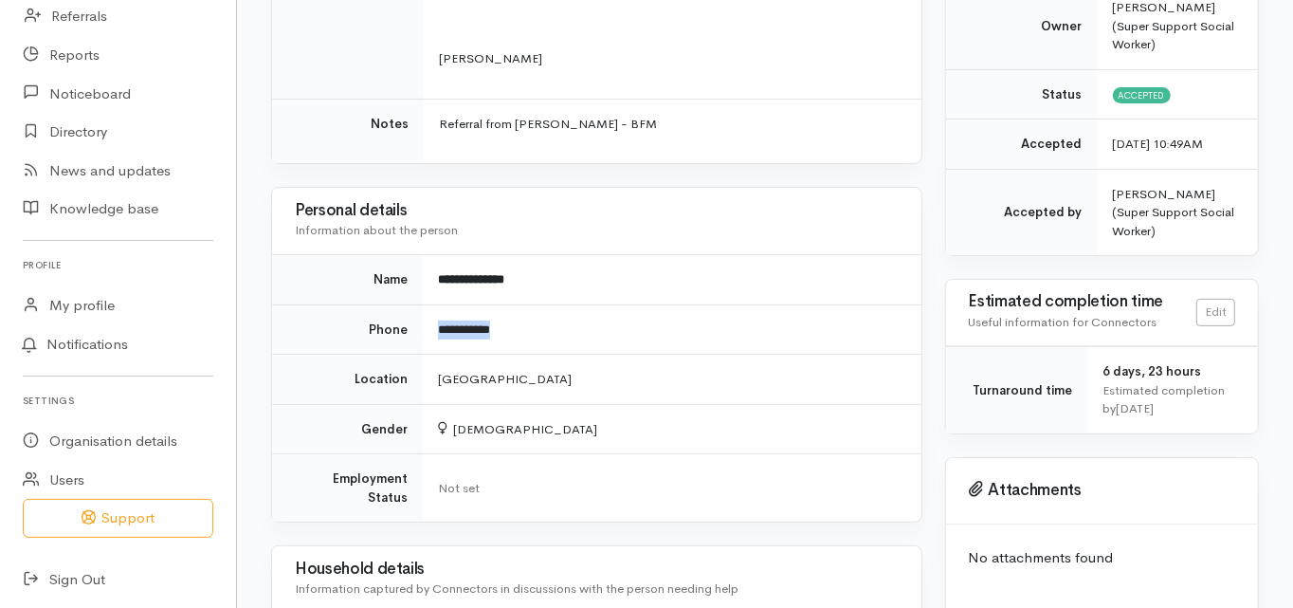
scroll to position [175, 0]
click at [261, 449] on div "**********" at bounding box center [597, 506] width 674 height 1382
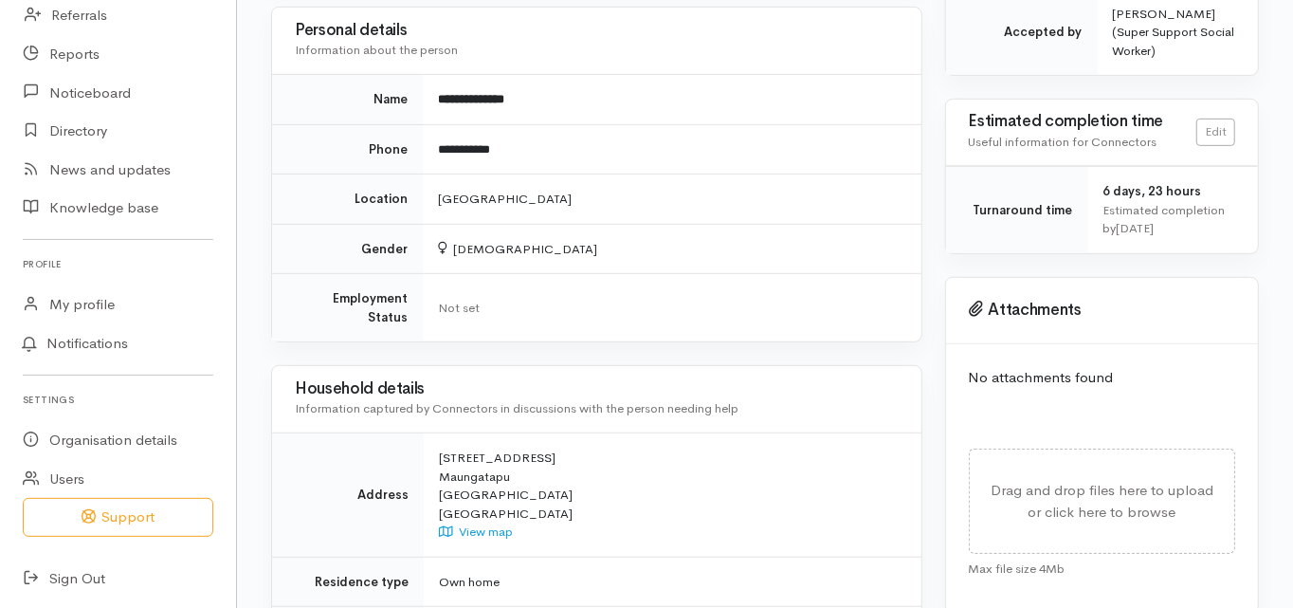
scroll to position [563, 0]
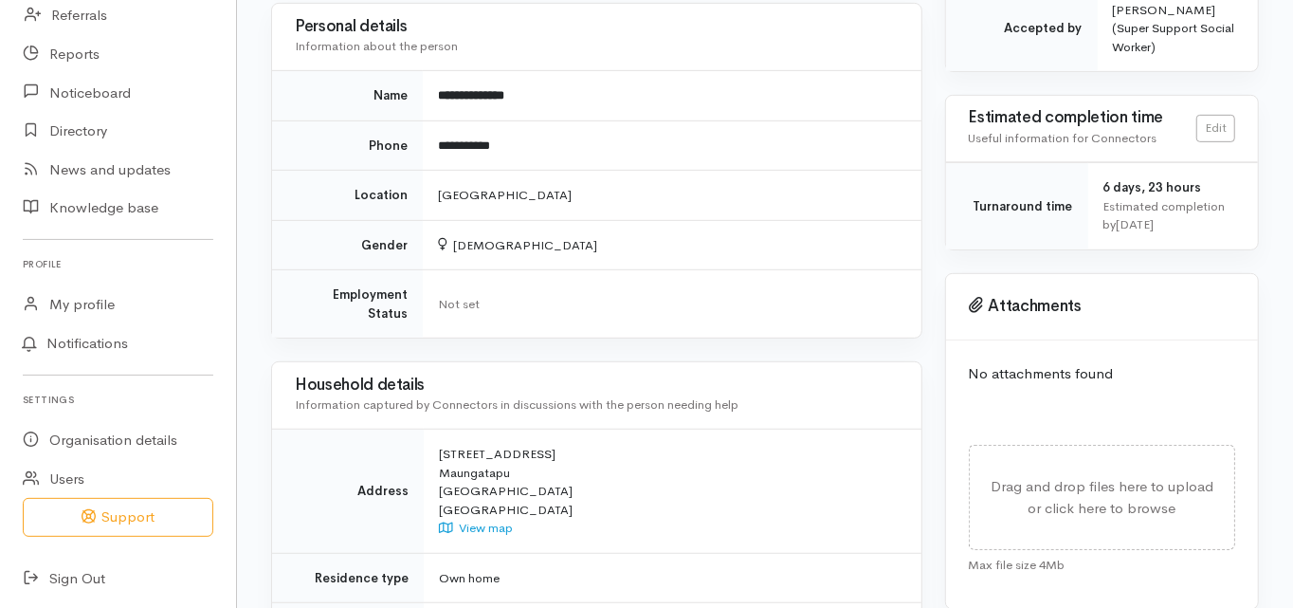
click at [280, 434] on td "Address" at bounding box center [348, 492] width 152 height 124
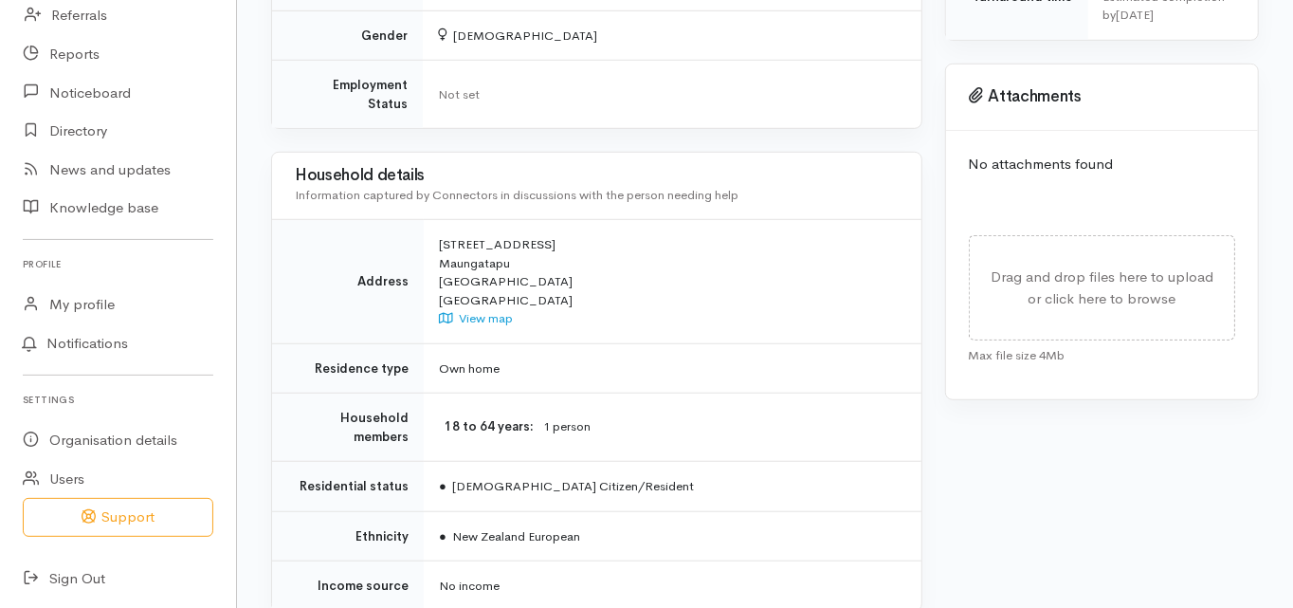
scroll to position [791, 0]
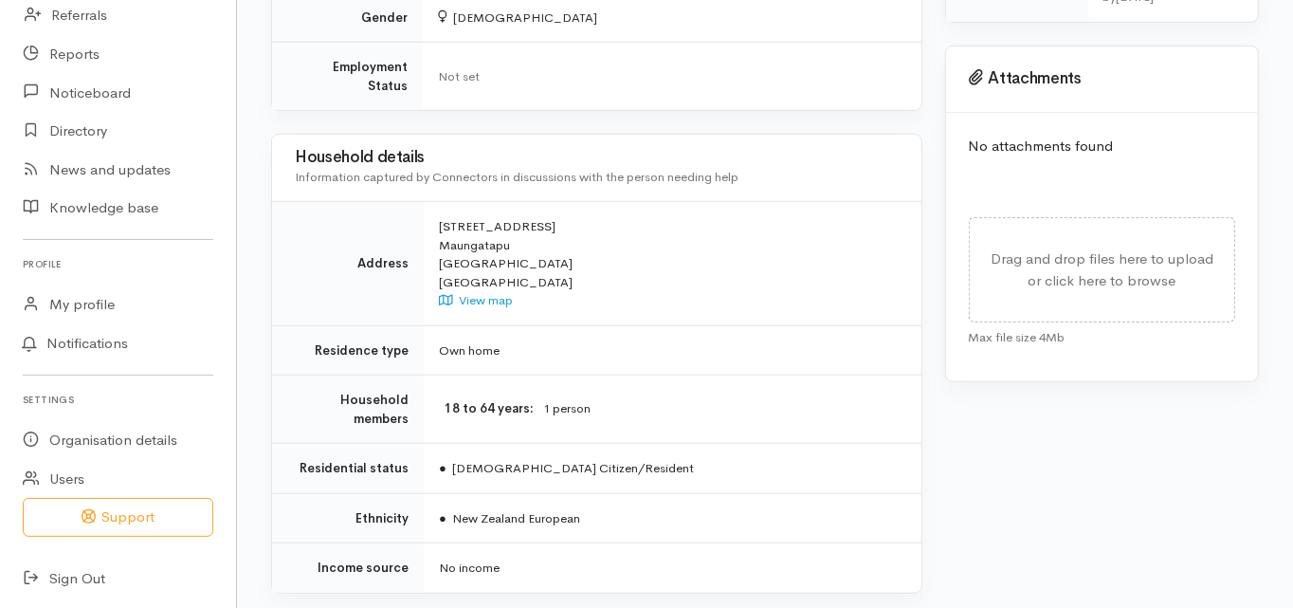
click at [263, 474] on div "**********" at bounding box center [597, 95] width 674 height 1382
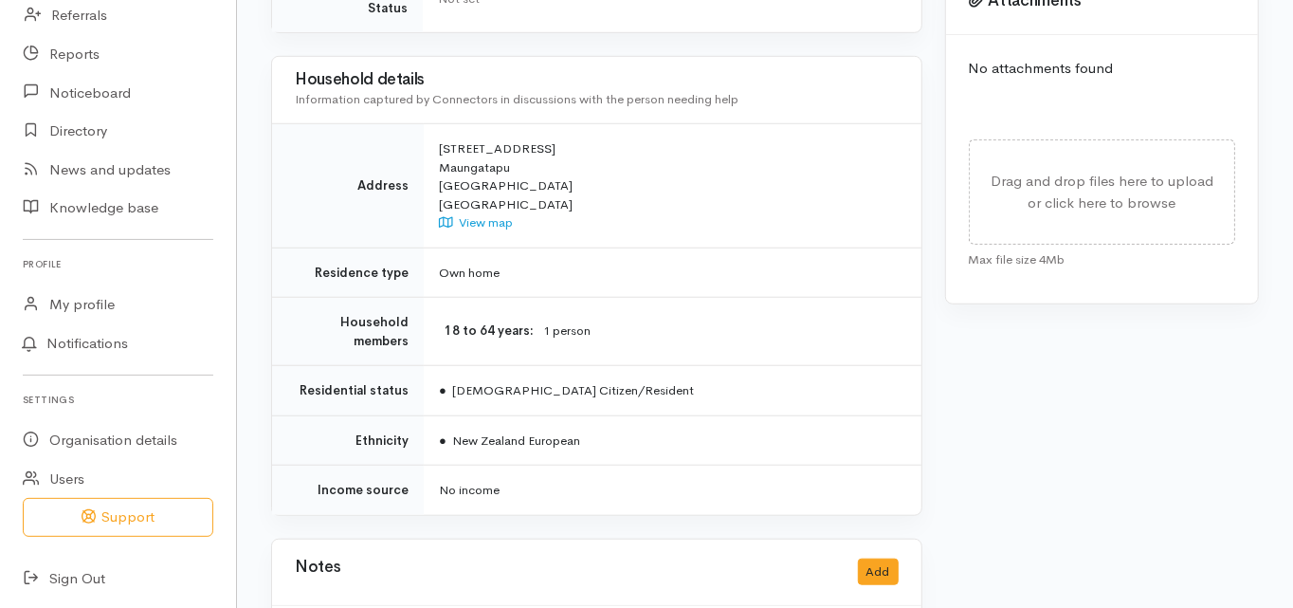
scroll to position [943, 0]
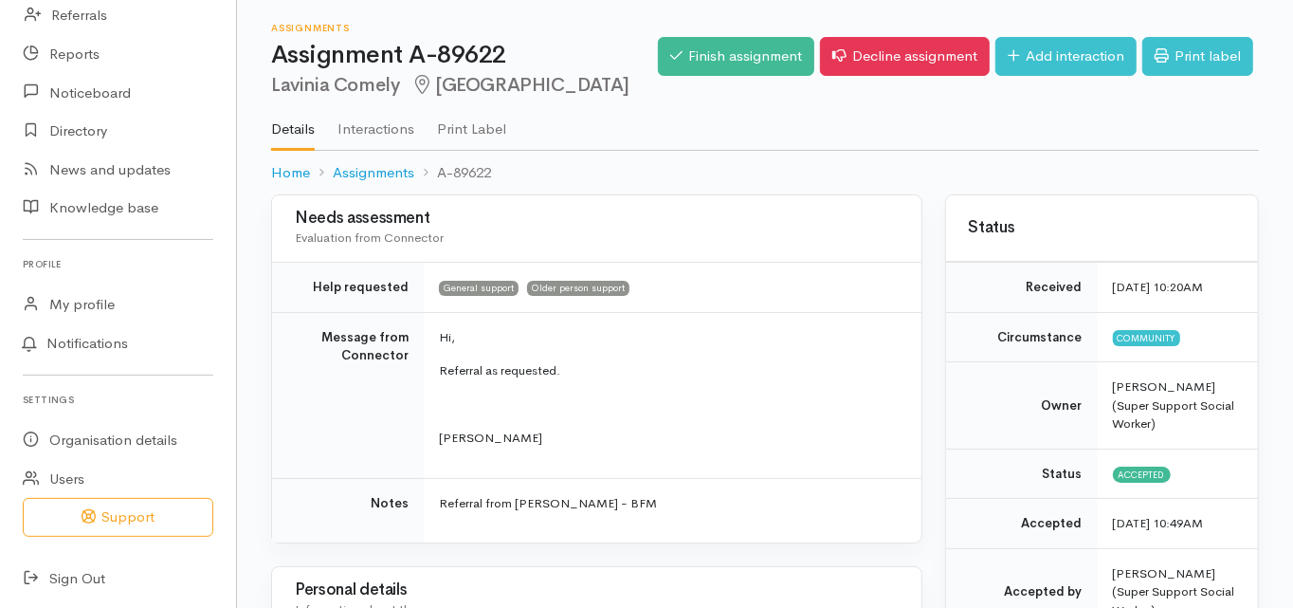
scroll to position [0, 0]
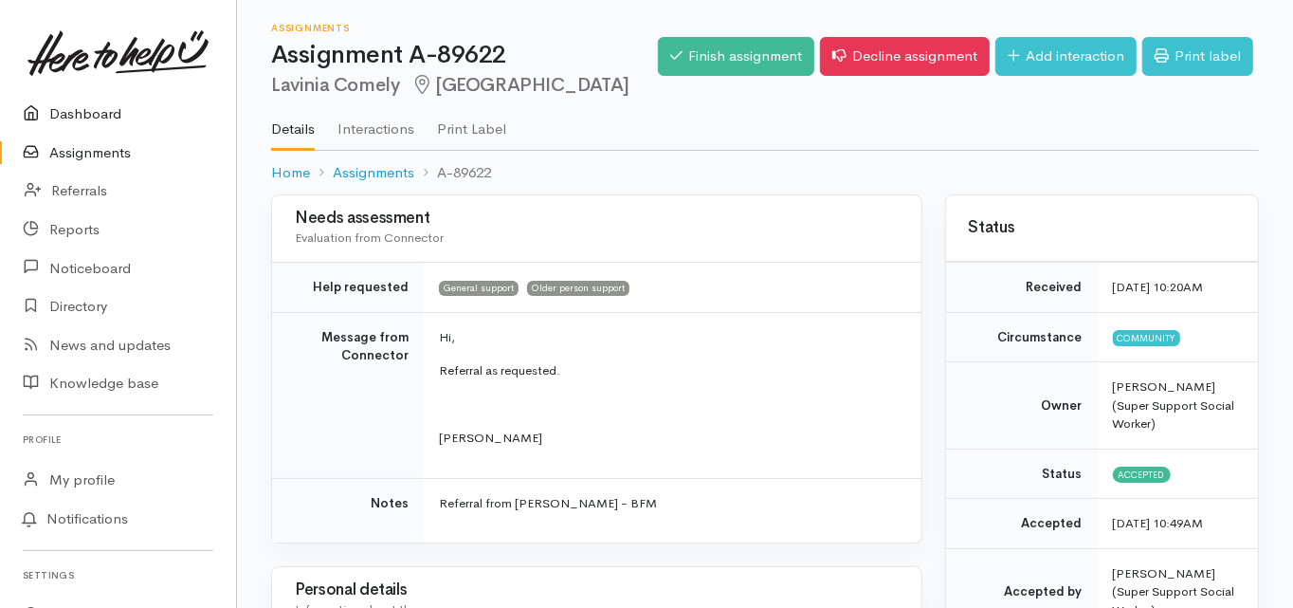
click at [101, 113] on link "Dashboard" at bounding box center [118, 114] width 236 height 39
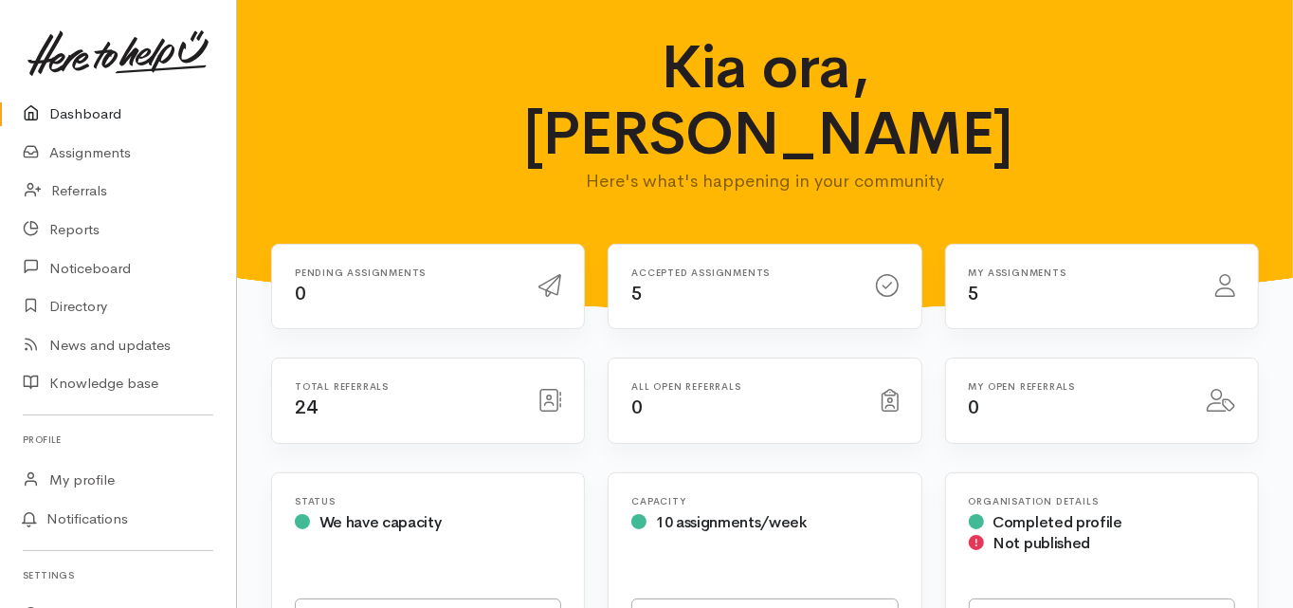
click at [105, 115] on link "Dashboard" at bounding box center [118, 114] width 236 height 39
click at [92, 119] on link "Dashboard" at bounding box center [118, 114] width 236 height 39
click at [98, 157] on link "Assignments" at bounding box center [118, 153] width 236 height 39
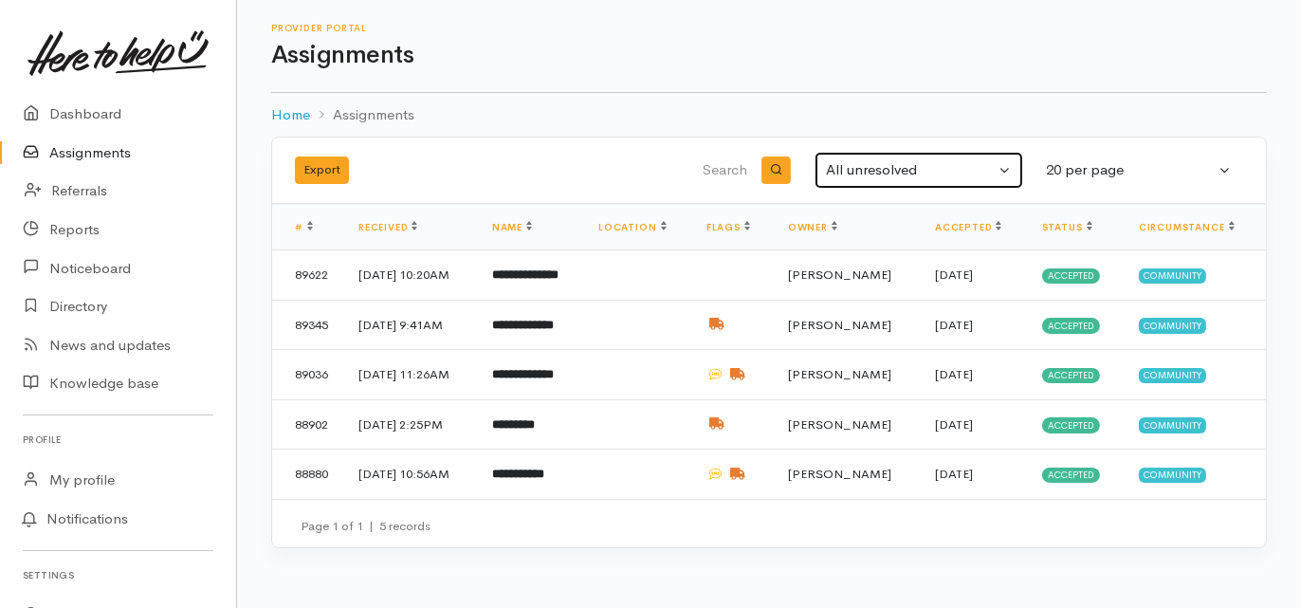
click at [864, 166] on div "All unresolved" at bounding box center [910, 170] width 169 height 22
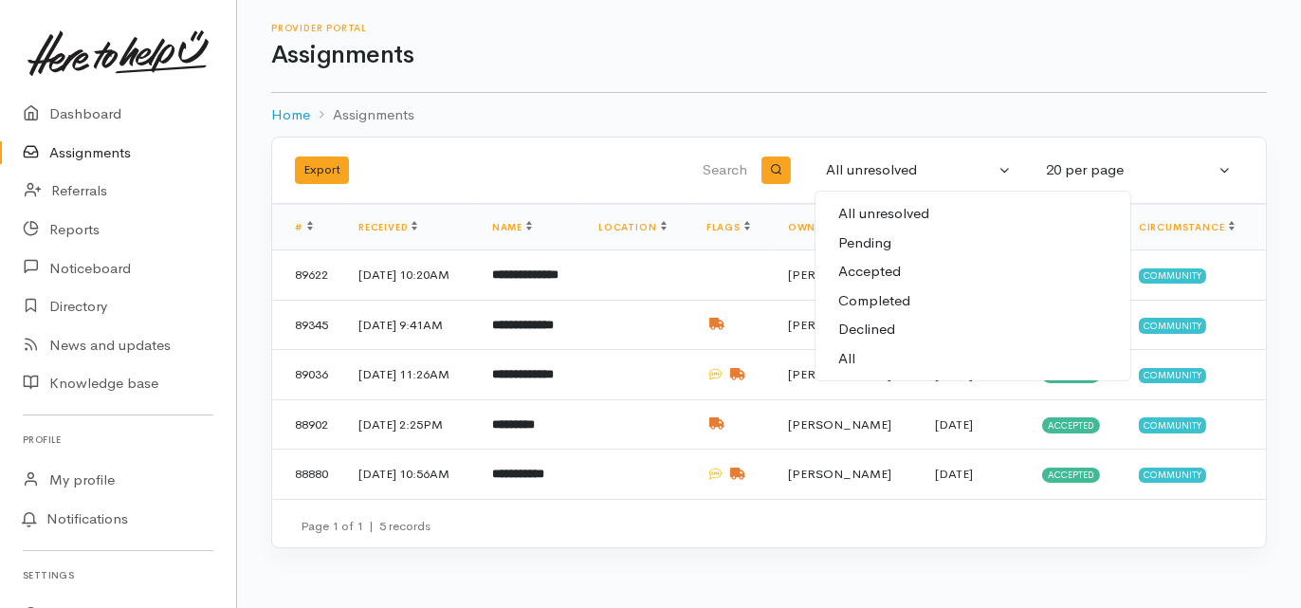
click at [853, 352] on span "All" at bounding box center [846, 359] width 17 height 22
select select "All"
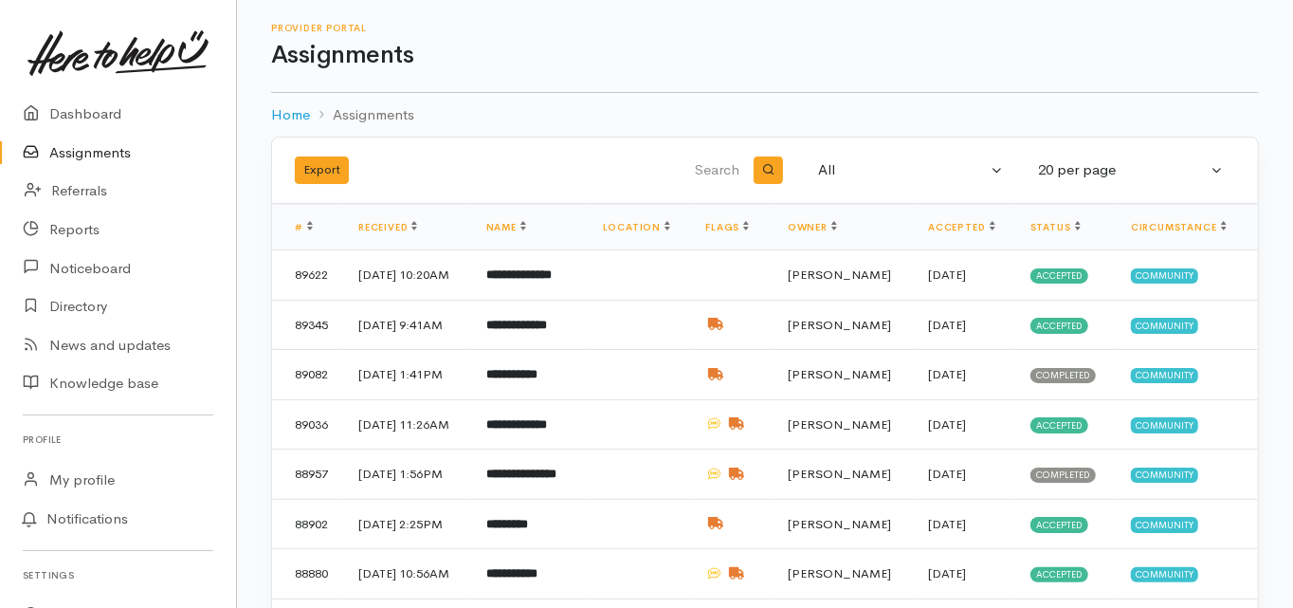
click at [718, 167] on input "search" at bounding box center [647, 171] width 192 height 46
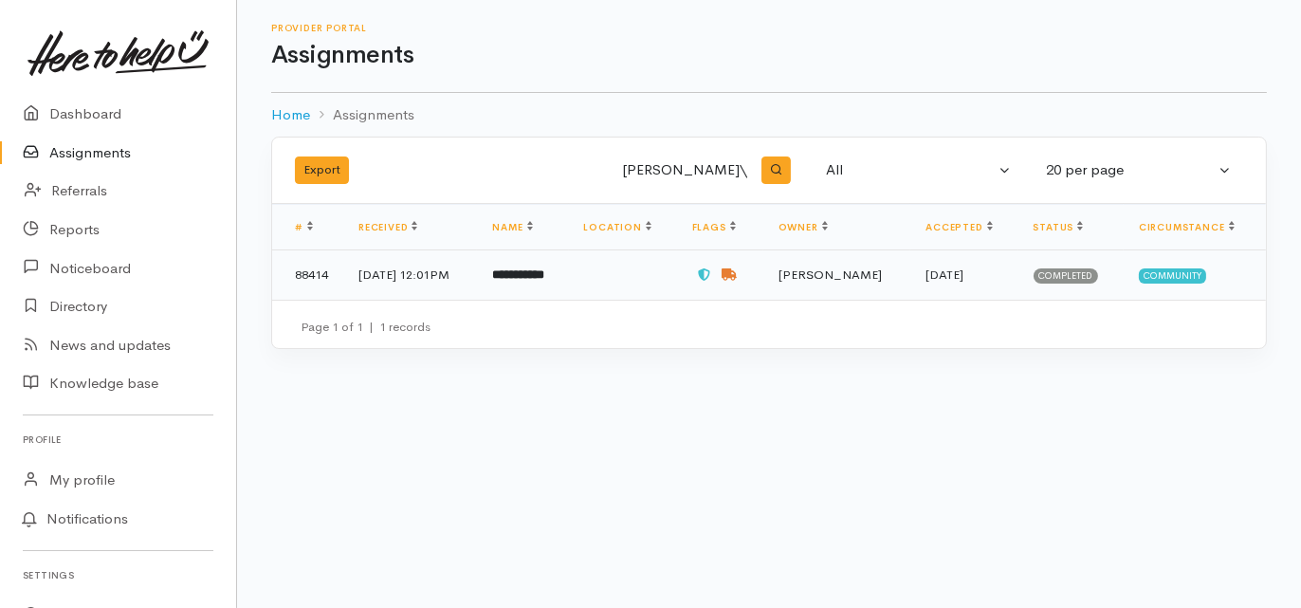
type input "ross bou\"
click at [544, 278] on b "**********" at bounding box center [518, 274] width 52 height 12
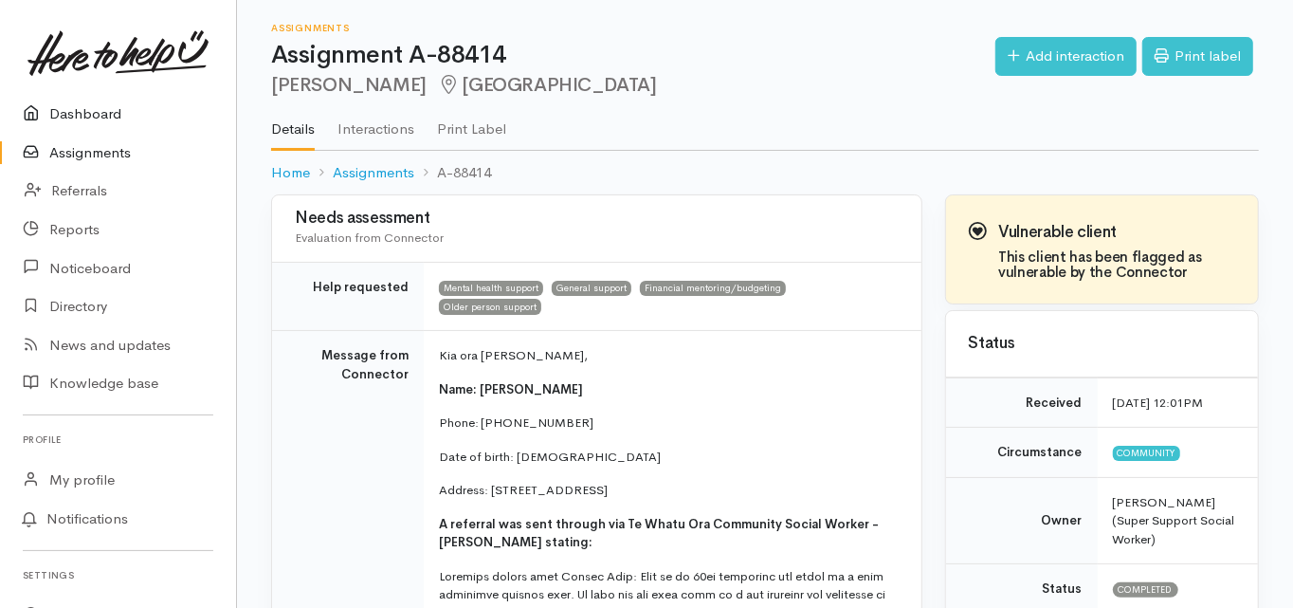
click at [78, 114] on link "Dashboard" at bounding box center [118, 114] width 236 height 39
